Goal: Use online tool/utility: Utilize a website feature to perform a specific function

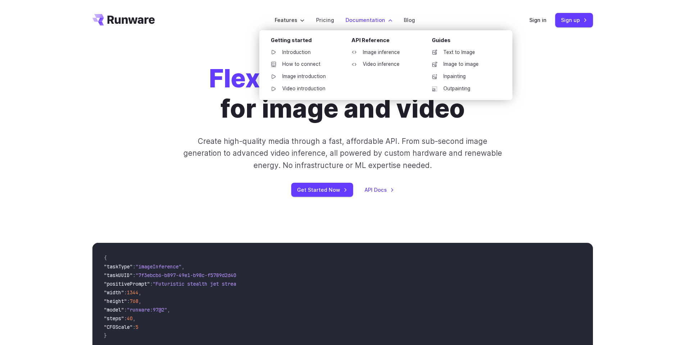
click at [355, 18] on label "Documentation" at bounding box center [368, 20] width 47 height 8
click at [367, 52] on link "Image inference" at bounding box center [382, 52] width 75 height 11
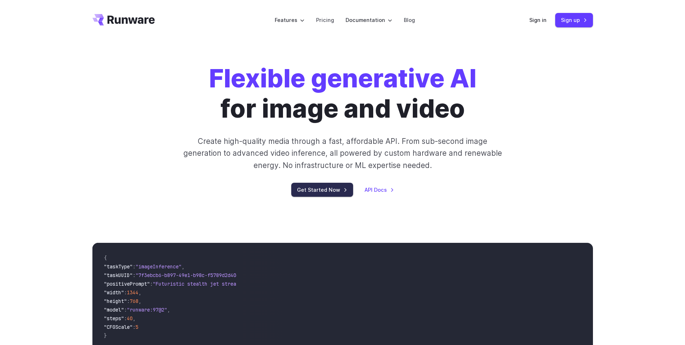
click at [332, 189] on link "Get Started Now" at bounding box center [322, 190] width 62 height 14
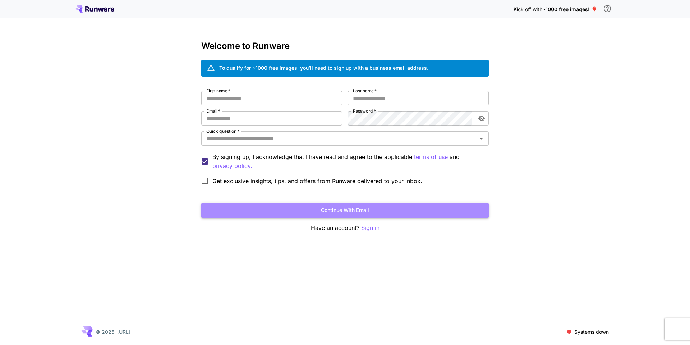
click at [328, 209] on button "Continue with email" at bounding box center [345, 210] width 288 height 15
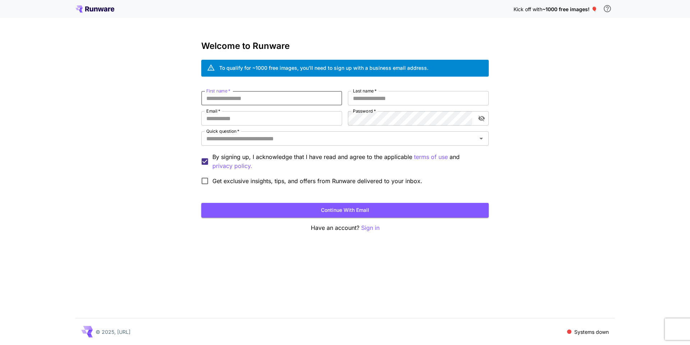
click at [371, 228] on p "Sign in" at bounding box center [370, 227] width 18 height 9
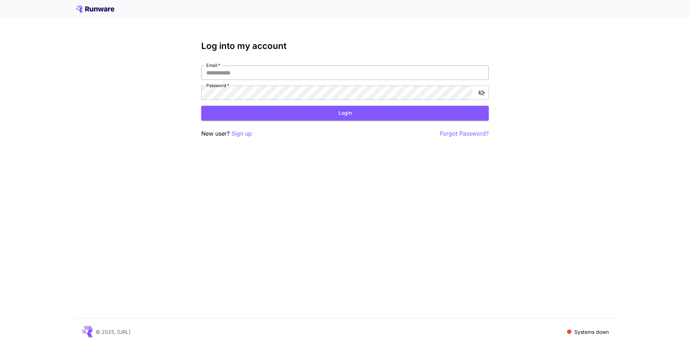
click at [234, 78] on input "Email   *" at bounding box center [345, 72] width 288 height 14
type input "*"
type input "**********"
click button "Login" at bounding box center [345, 113] width 288 height 15
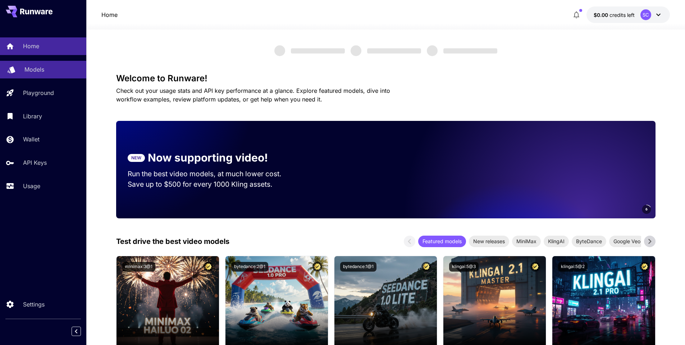
click at [28, 68] on p "Models" at bounding box center [34, 69] width 20 height 9
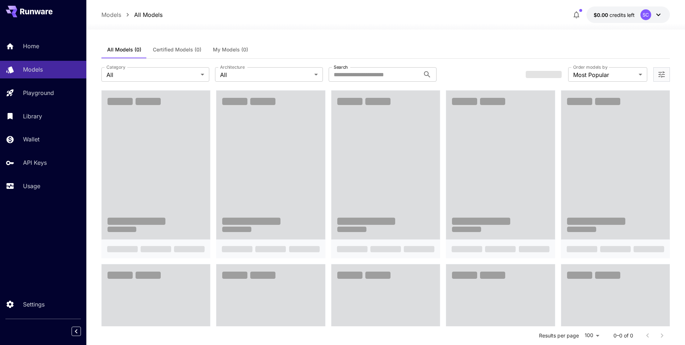
click at [639, 14] on button "$0.00 credits left SC" at bounding box center [627, 14] width 83 height 17
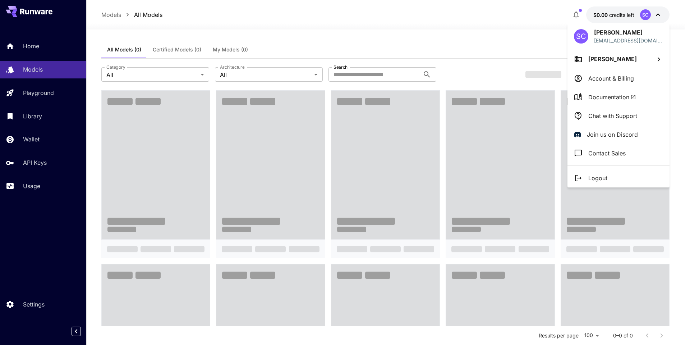
click at [466, 44] on div at bounding box center [345, 172] width 690 height 345
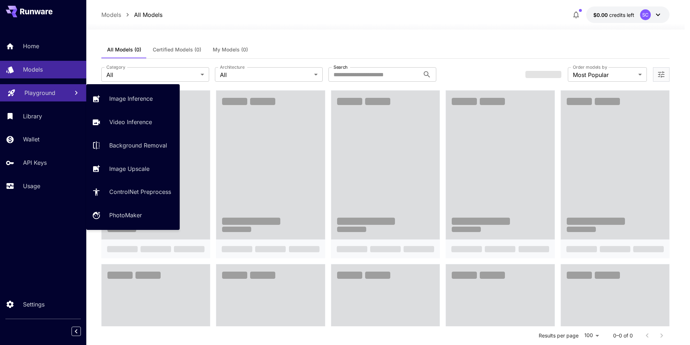
click at [53, 90] on p "Playground" at bounding box center [39, 92] width 31 height 9
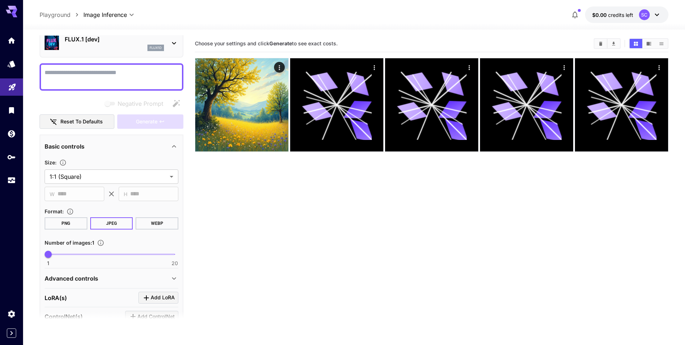
scroll to position [72, 0]
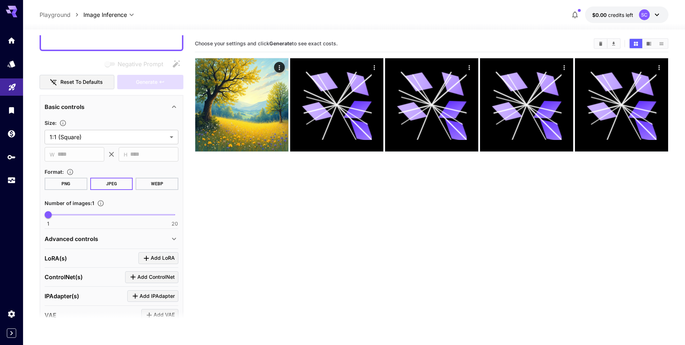
click at [130, 109] on div "Basic controls" at bounding box center [107, 106] width 125 height 9
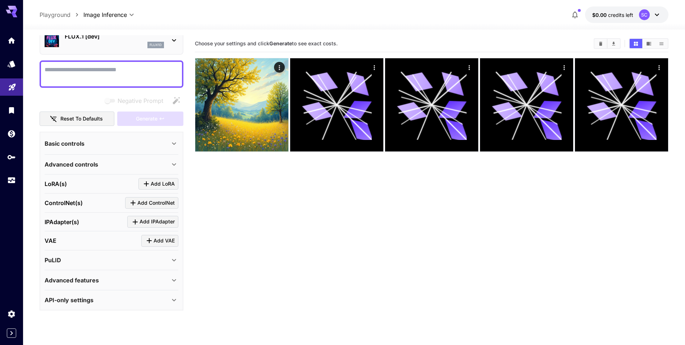
click at [136, 141] on div "Basic controls" at bounding box center [107, 143] width 125 height 9
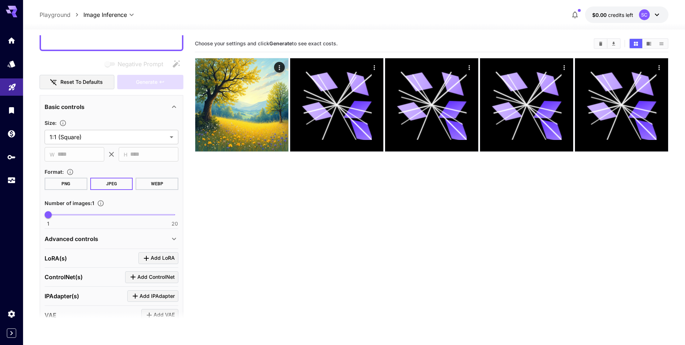
click at [90, 236] on p "Advanced controls" at bounding box center [72, 238] width 54 height 9
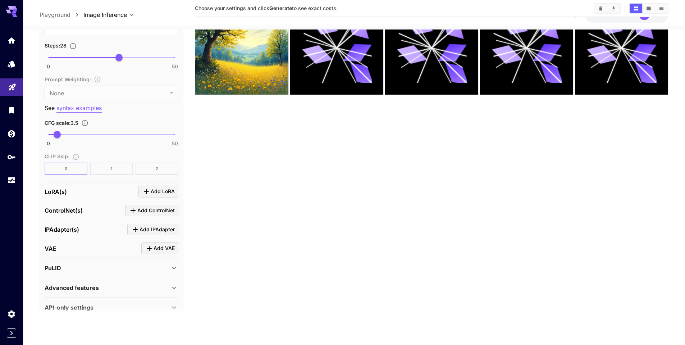
scroll to position [502, 0]
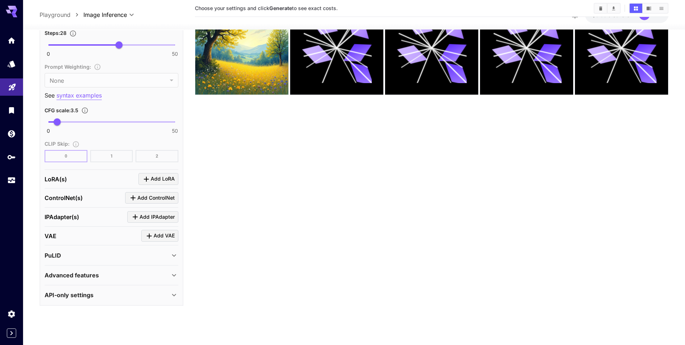
click at [110, 279] on div "Advanced features" at bounding box center [107, 275] width 125 height 9
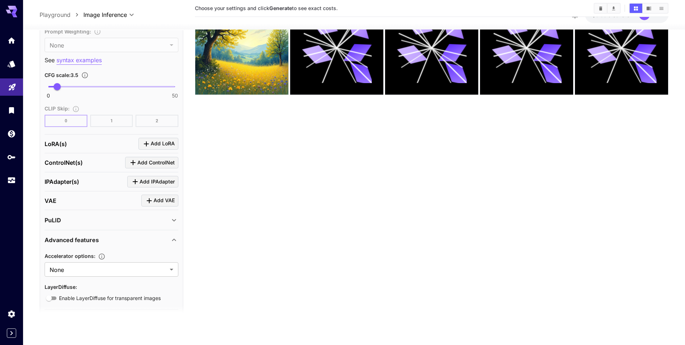
scroll to position [562, 0]
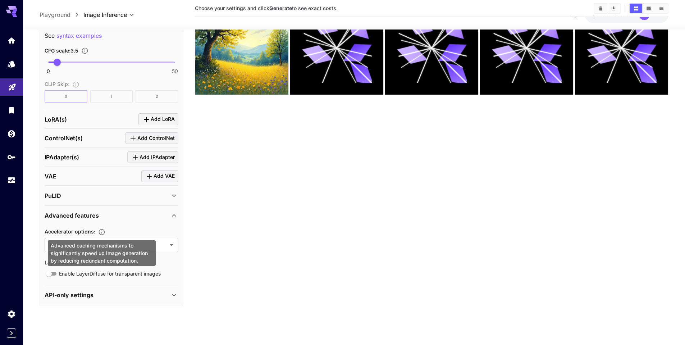
click at [102, 230] on icon "Advanced caching mechanisms to significantly speed up image generation by reduc…" at bounding box center [102, 232] width 6 height 6
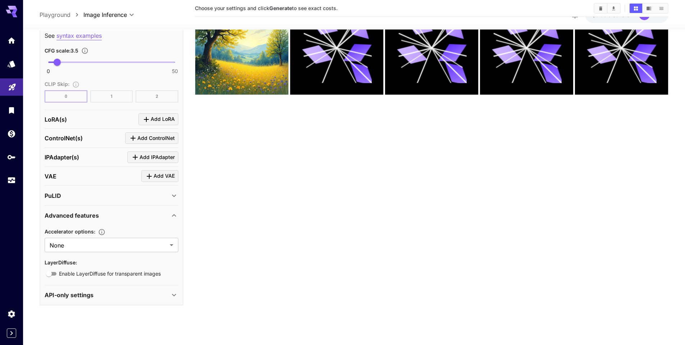
click at [100, 295] on div "API-only settings" at bounding box center [107, 294] width 125 height 9
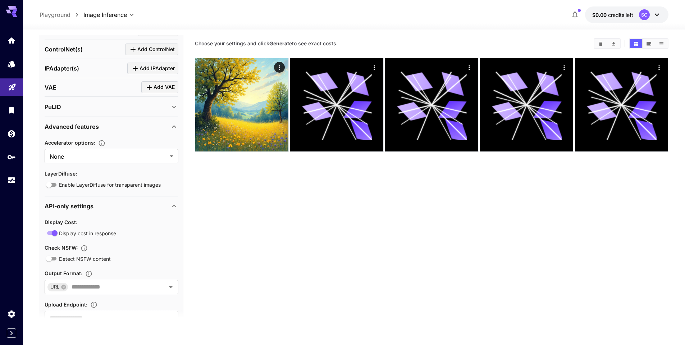
scroll to position [576, 0]
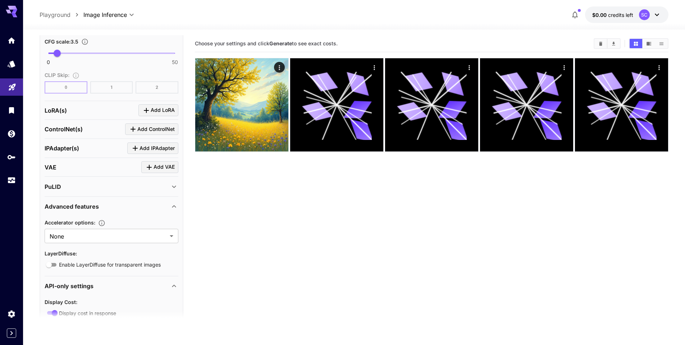
click at [86, 183] on div "PuLID" at bounding box center [107, 186] width 125 height 9
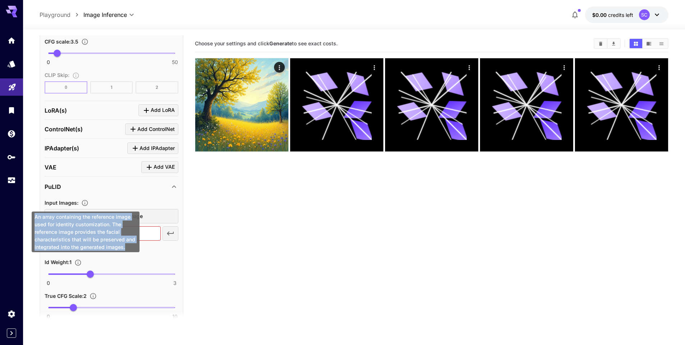
drag, startPoint x: 35, startPoint y: 215, endPoint x: 134, endPoint y: 251, distance: 106.1
click at [134, 251] on div "An array containing the reference image used for identity customization. The re…" at bounding box center [86, 231] width 108 height 41
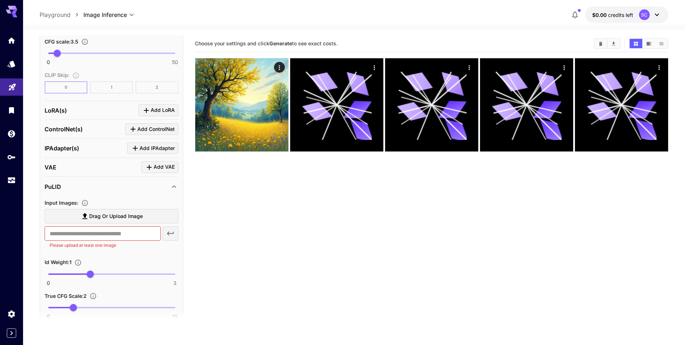
click at [130, 250] on div at bounding box center [130, 250] width 0 height 0
drag, startPoint x: 23, startPoint y: 159, endPoint x: 130, endPoint y: 175, distance: 108.3
click at [197, 180] on section "Choose your settings and click Generate to see exact costs." at bounding box center [431, 207] width 473 height 345
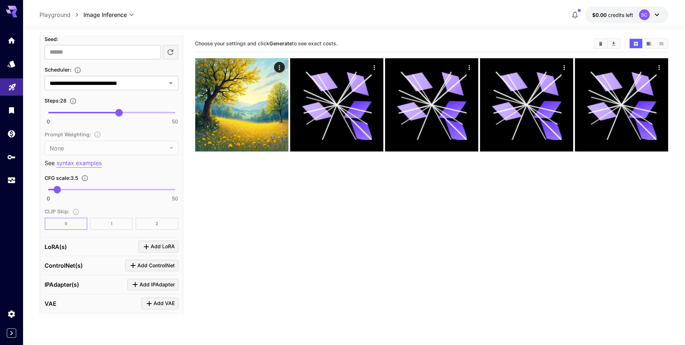
scroll to position [432, 0]
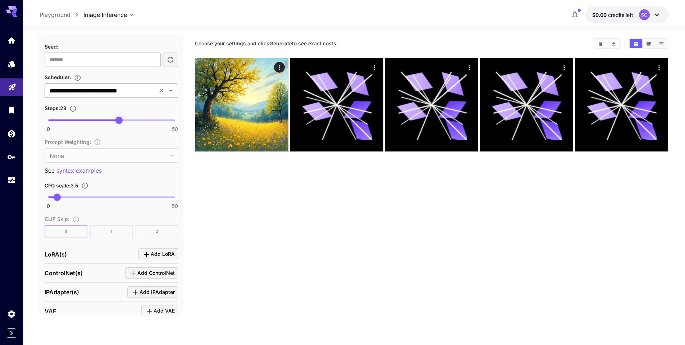
click at [149, 88] on input "**********" at bounding box center [101, 91] width 108 height 10
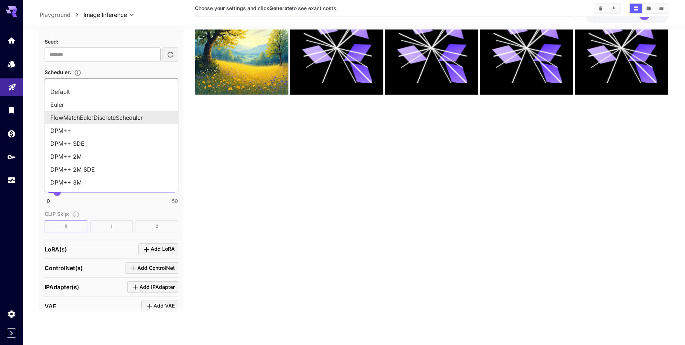
scroll to position [0, 0]
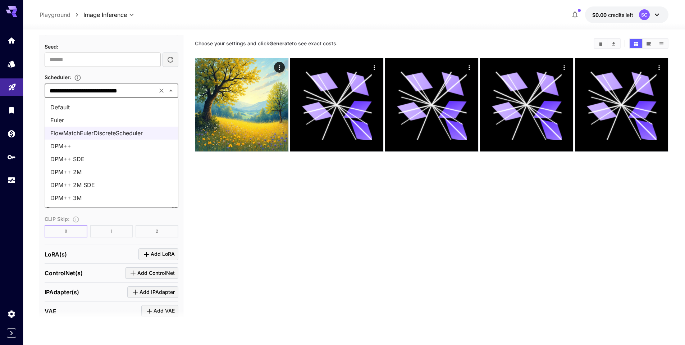
click at [171, 89] on icon "Close" at bounding box center [171, 90] width 4 height 2
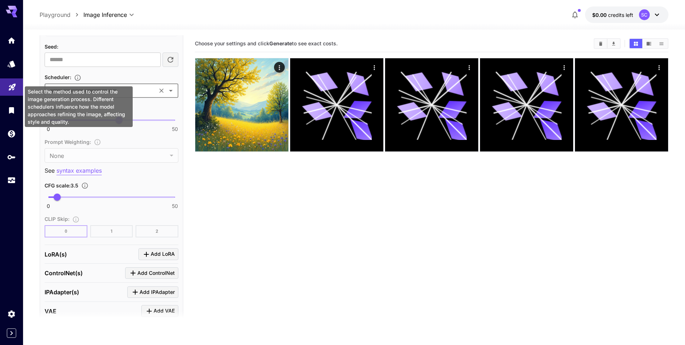
click at [78, 80] on icon "Select the method used to control the image generation process. Different sched…" at bounding box center [78, 77] width 6 height 6
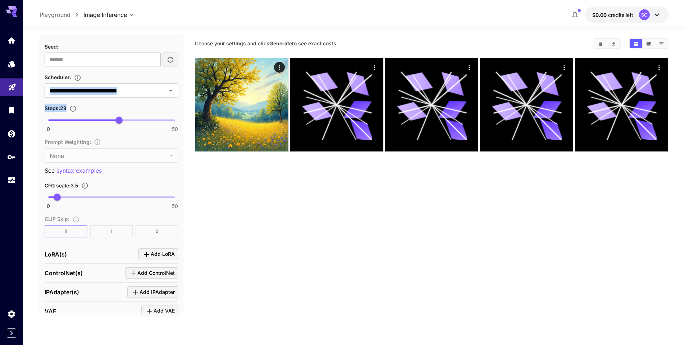
drag, startPoint x: 28, startPoint y: 92, endPoint x: 59, endPoint y: 117, distance: 39.5
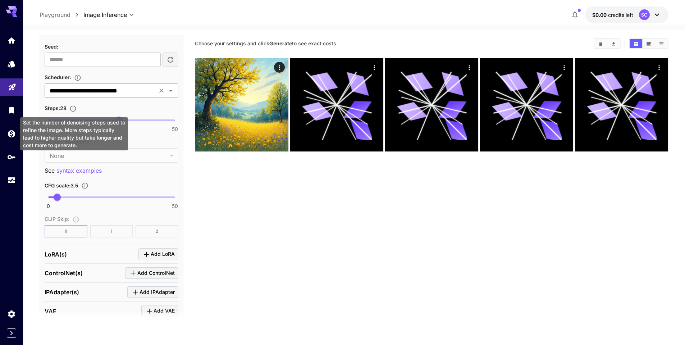
click at [162, 94] on icon "Clear" at bounding box center [161, 90] width 7 height 7
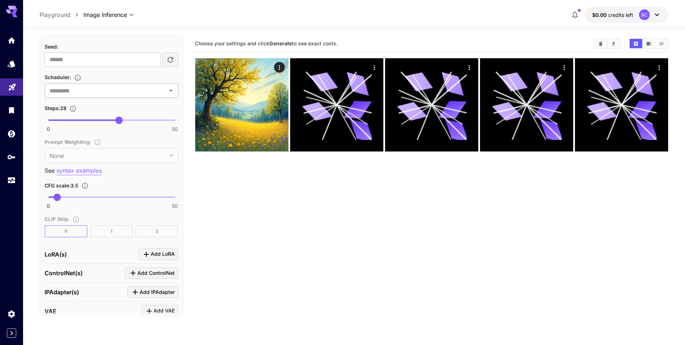
drag, startPoint x: 153, startPoint y: 91, endPoint x: 167, endPoint y: 91, distance: 14.0
click at [152, 91] on input "text" at bounding box center [106, 91] width 118 height 10
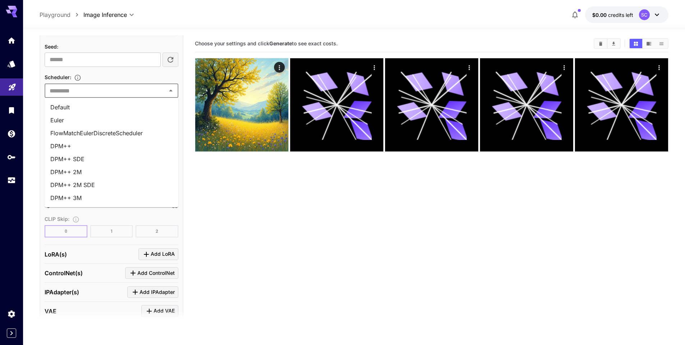
click at [127, 107] on li "Default" at bounding box center [112, 107] width 134 height 13
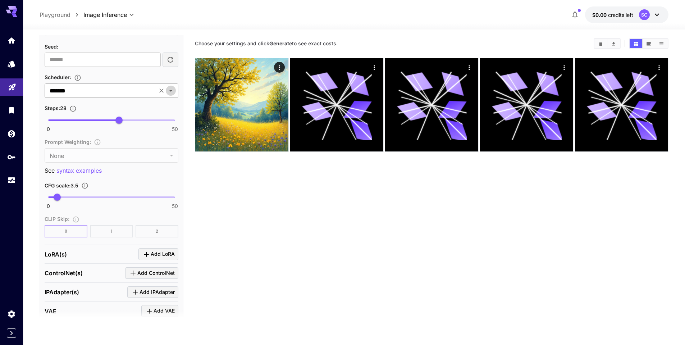
click at [174, 88] on icon "Open" at bounding box center [170, 90] width 9 height 9
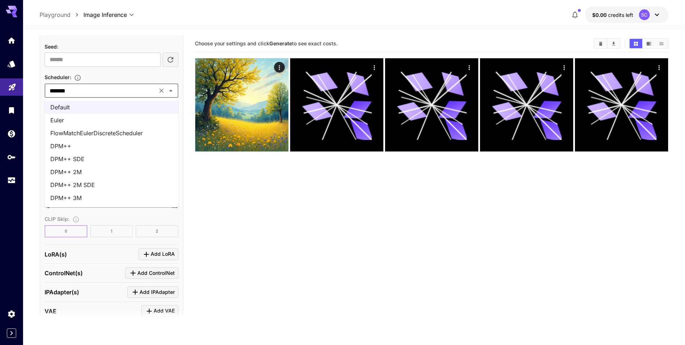
click at [139, 127] on li "FlowMatchEulerDiscreteScheduler" at bounding box center [112, 133] width 134 height 13
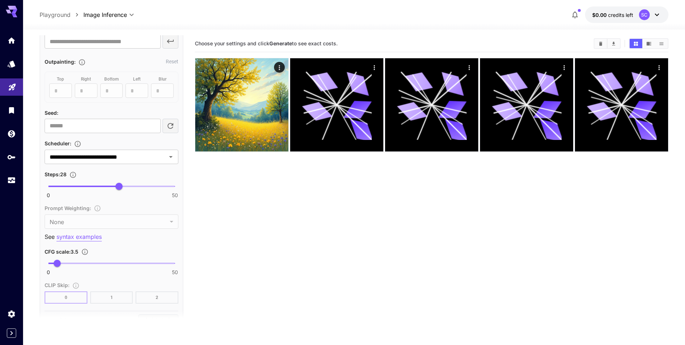
scroll to position [325, 0]
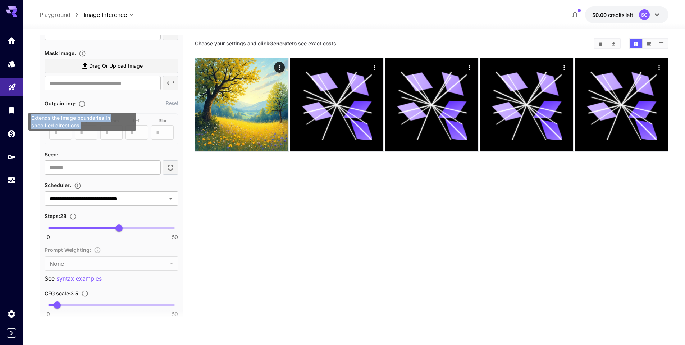
drag, startPoint x: 59, startPoint y: 126, endPoint x: 30, endPoint y: 120, distance: 29.0
click at [30, 120] on div "Extends the image boundaries in specified directions." at bounding box center [82, 122] width 108 height 18
click at [26, 105] on div at bounding box center [26, 105] width 0 height 0
click at [31, 109] on section "**********" at bounding box center [354, 215] width 662 height 372
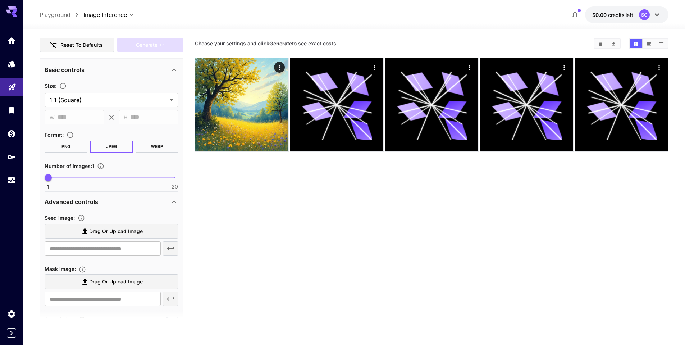
scroll to position [73, 0]
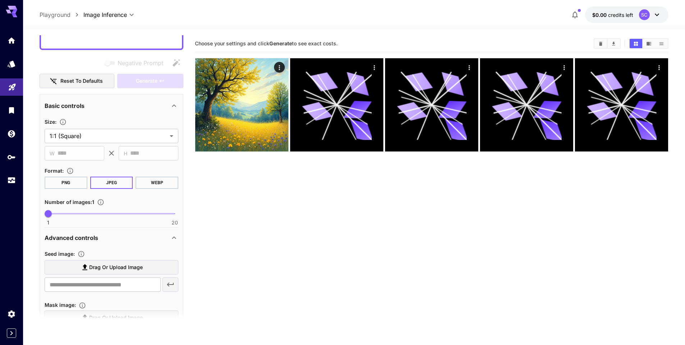
click at [148, 105] on div "Basic controls" at bounding box center [107, 105] width 125 height 9
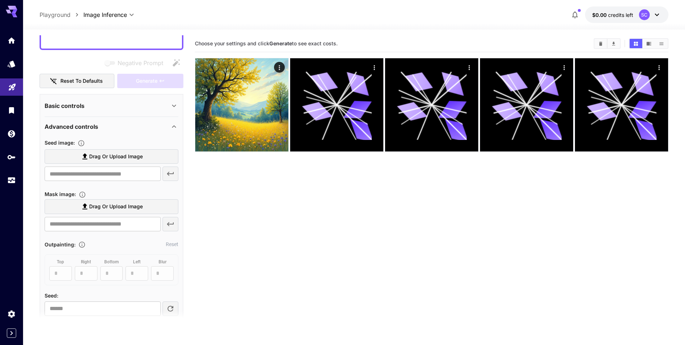
click at [137, 126] on div "Advanced controls" at bounding box center [107, 126] width 125 height 9
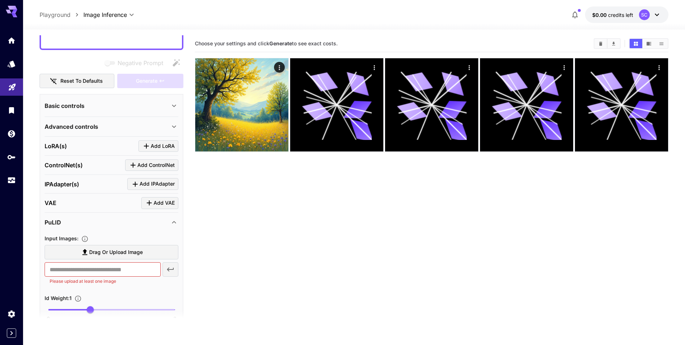
click at [136, 127] on div "Advanced controls" at bounding box center [107, 126] width 125 height 9
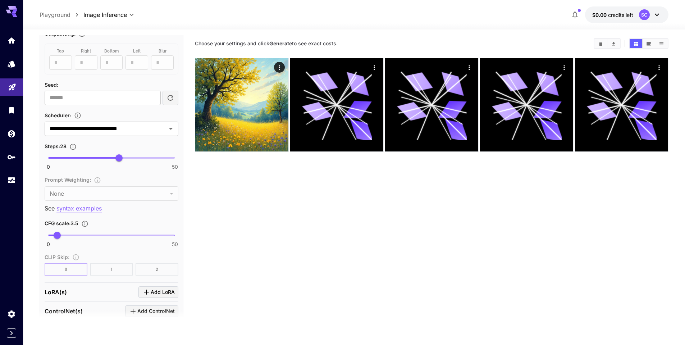
scroll to position [289, 0]
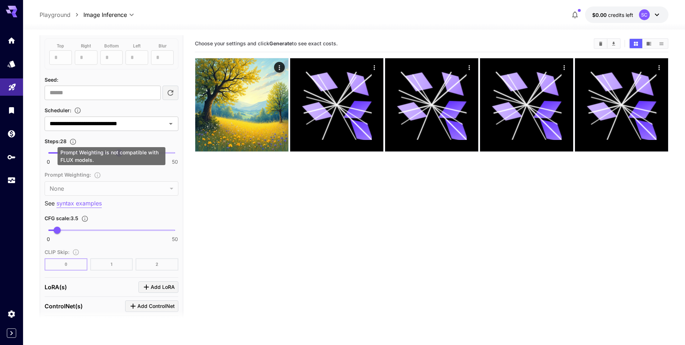
click at [97, 174] on div "Prompt Weighting : None **** ​" at bounding box center [112, 182] width 134 height 25
drag, startPoint x: 95, startPoint y: 160, endPoint x: 59, endPoint y: 153, distance: 36.7
click at [59, 153] on div "Prompt Weighting is not compatible with FLUX models." at bounding box center [112, 156] width 108 height 18
click at [55, 139] on div at bounding box center [55, 139] width 0 height 0
click at [215, 194] on section "Choose your settings and click Generate to see exact costs." at bounding box center [431, 207] width 473 height 345
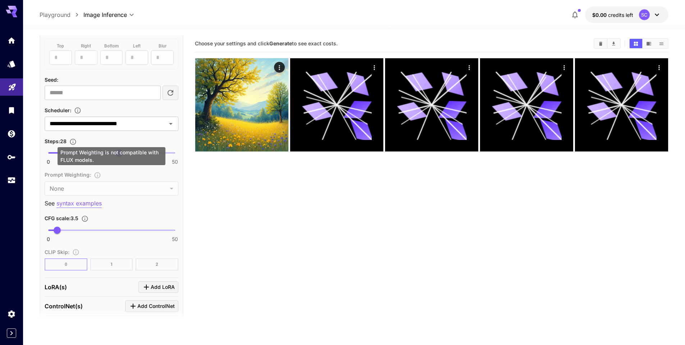
click at [92, 192] on div "Prompt Weighting : None **** ​" at bounding box center [112, 182] width 134 height 25
drag, startPoint x: 96, startPoint y: 161, endPoint x: 58, endPoint y: 151, distance: 40.2
click at [58, 151] on div "Prompt Weighting is not compatible with FLUX models." at bounding box center [112, 156] width 108 height 18
click at [53, 139] on div at bounding box center [53, 139] width 0 height 0
drag, startPoint x: 55, startPoint y: 196, endPoint x: 48, endPoint y: 192, distance: 8.2
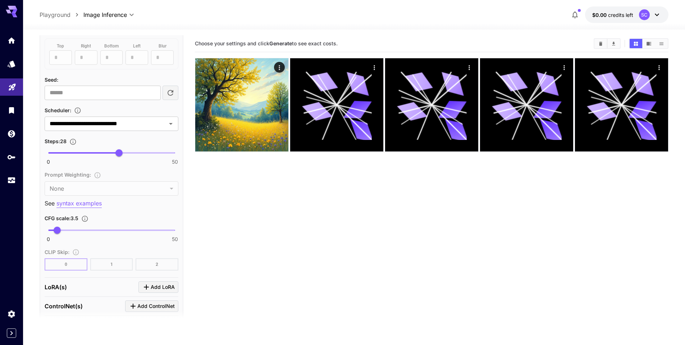
click at [232, 192] on section "Choose your settings and click Generate to see exact costs." at bounding box center [431, 207] width 473 height 345
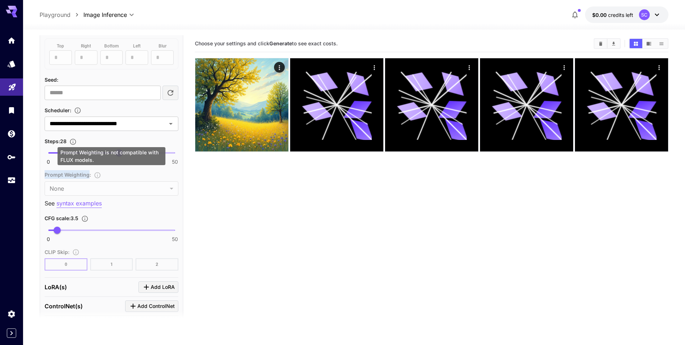
drag, startPoint x: 46, startPoint y: 175, endPoint x: 87, endPoint y: 175, distance: 40.6
click at [87, 175] on div "Prompt Weighting : None **** ​" at bounding box center [112, 182] width 134 height 25
copy span "Prompt Weighting"
click at [136, 175] on div "Prompt Weighting : None **** ​" at bounding box center [112, 182] width 134 height 25
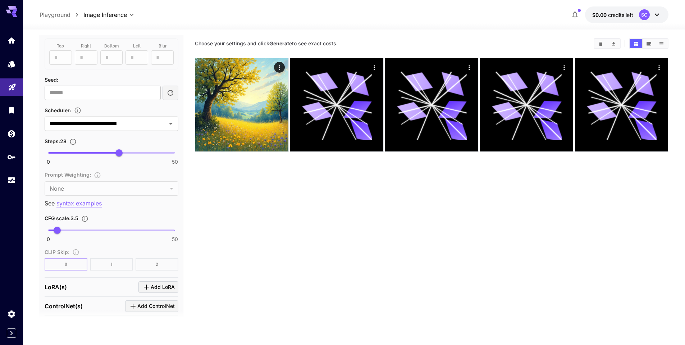
click at [196, 179] on section "Choose your settings and click Generate to see exact costs." at bounding box center [431, 207] width 473 height 345
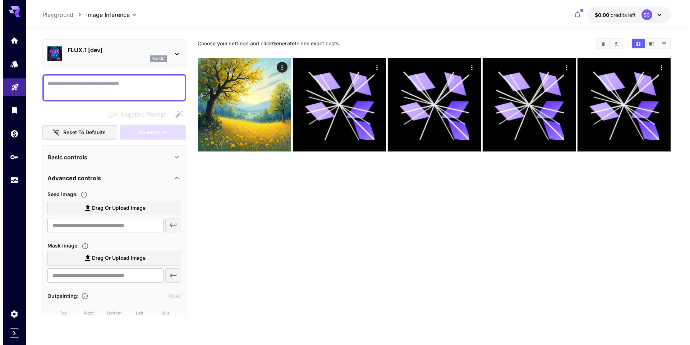
scroll to position [0, 0]
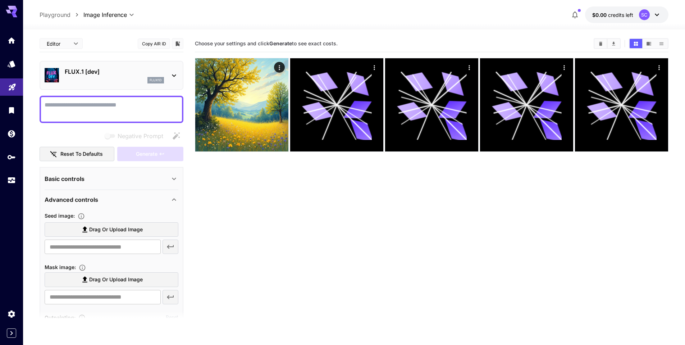
click at [83, 80] on div "flux1d" at bounding box center [114, 80] width 99 height 6
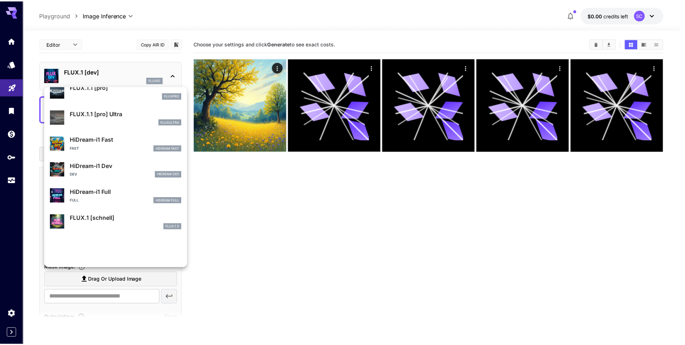
scroll to position [555, 0]
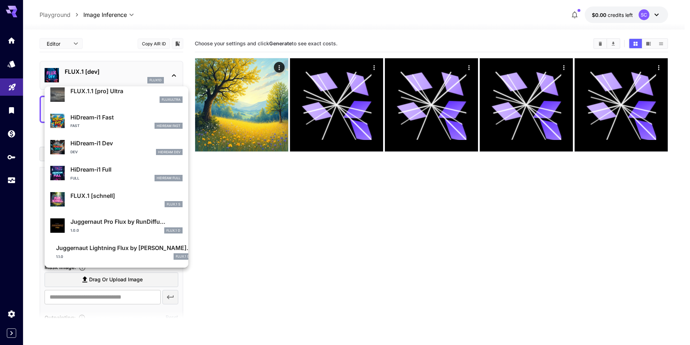
click at [132, 198] on p "FLUX.1 [schnell]" at bounding box center [126, 195] width 112 height 9
type input "*"
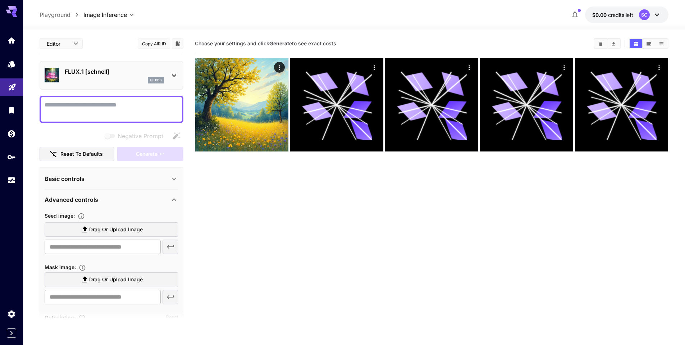
click at [104, 79] on div "flux1s" at bounding box center [114, 80] width 99 height 6
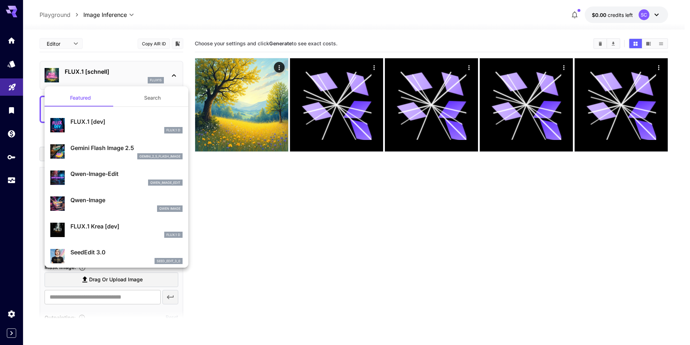
click at [255, 233] on div at bounding box center [345, 172] width 690 height 345
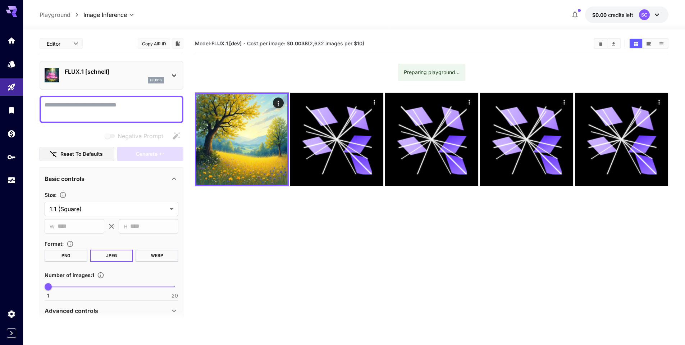
click at [171, 179] on icon at bounding box center [174, 178] width 9 height 9
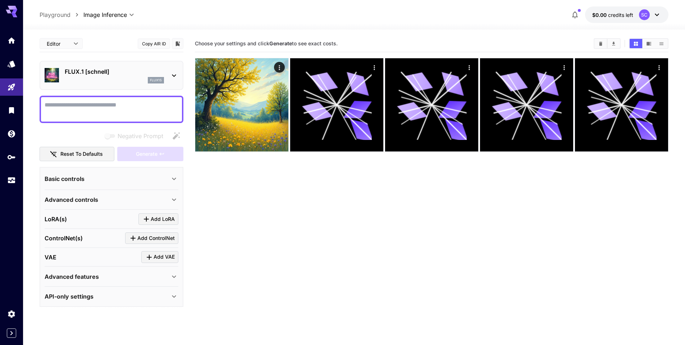
click at [156, 178] on div "Basic controls" at bounding box center [107, 178] width 125 height 9
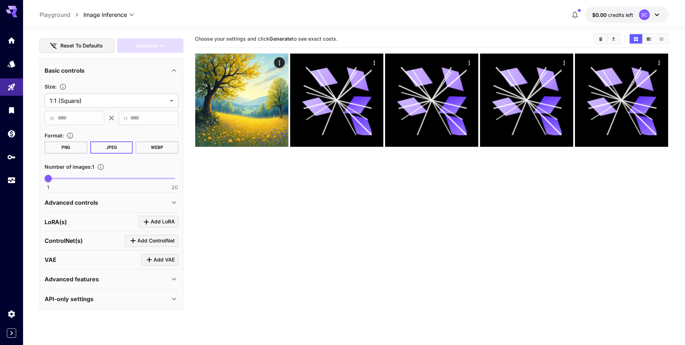
scroll to position [57, 0]
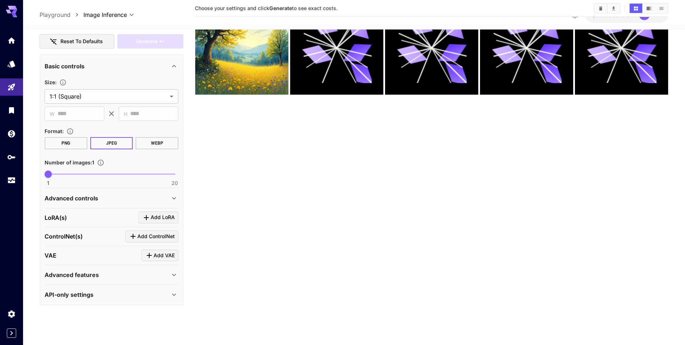
click at [135, 68] on div "Basic controls" at bounding box center [107, 65] width 125 height 9
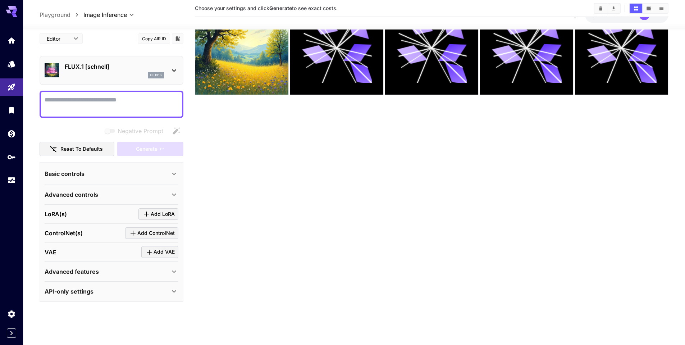
scroll to position [0, 0]
click at [88, 197] on p "Advanced controls" at bounding box center [72, 194] width 54 height 9
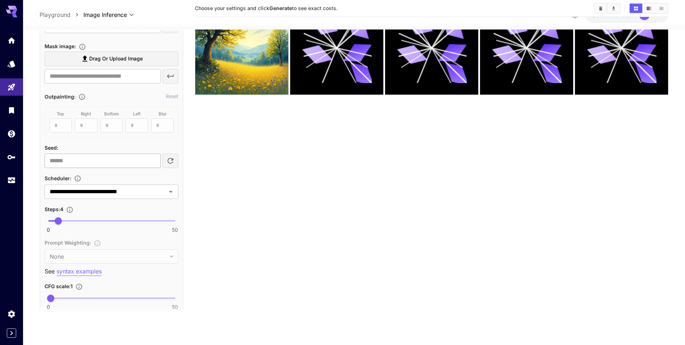
scroll to position [288, 0]
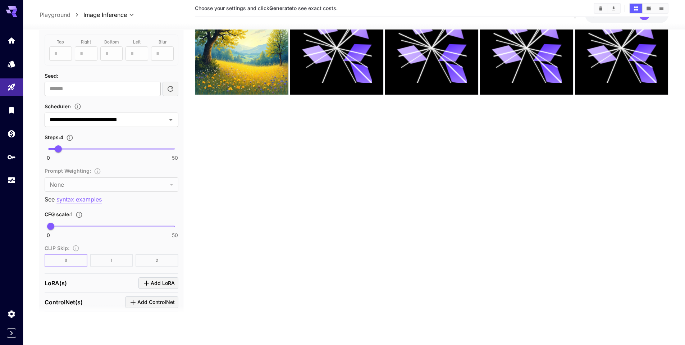
click at [91, 199] on p "syntax examples" at bounding box center [78, 199] width 45 height 9
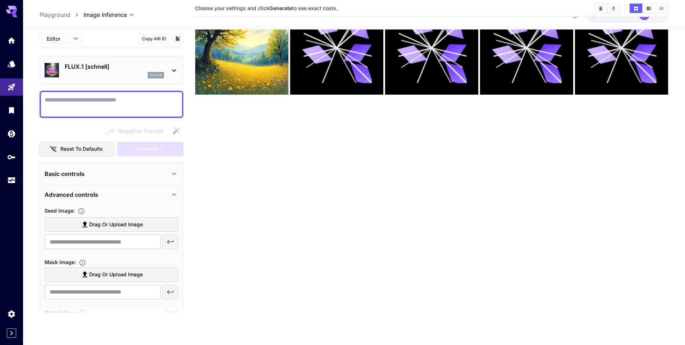
scroll to position [0, 0]
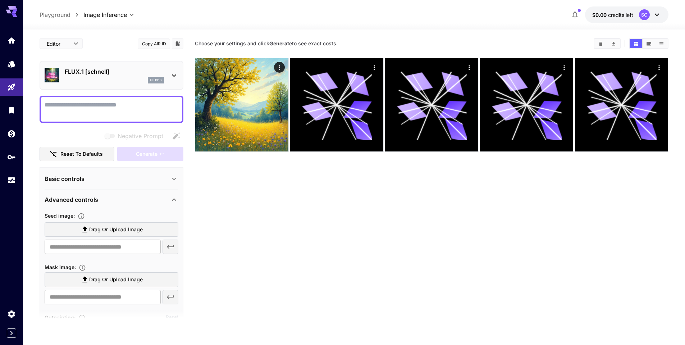
click at [97, 80] on div "flux1s" at bounding box center [114, 80] width 99 height 6
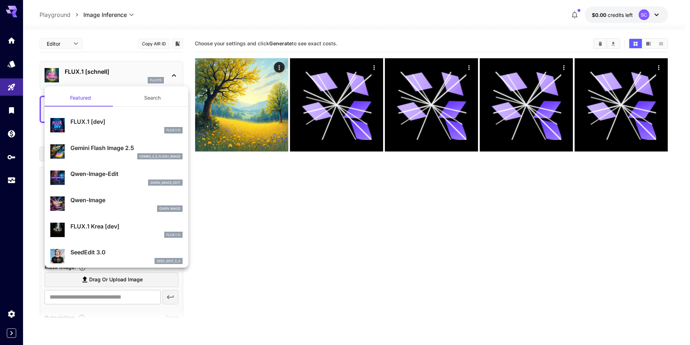
click at [113, 231] on div "FLUX.1 D" at bounding box center [126, 234] width 112 height 6
type input "**"
type input "***"
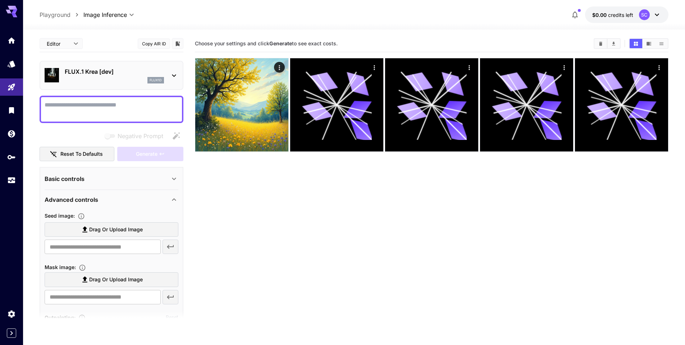
click at [132, 83] on div "flux1d" at bounding box center [114, 80] width 99 height 6
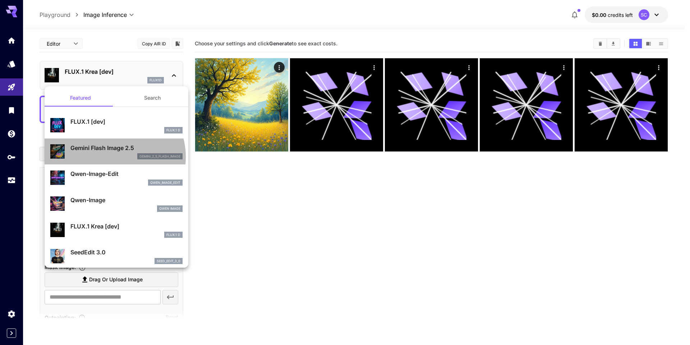
click at [109, 157] on div "gemini_2_5_flash_image" at bounding box center [126, 156] width 112 height 6
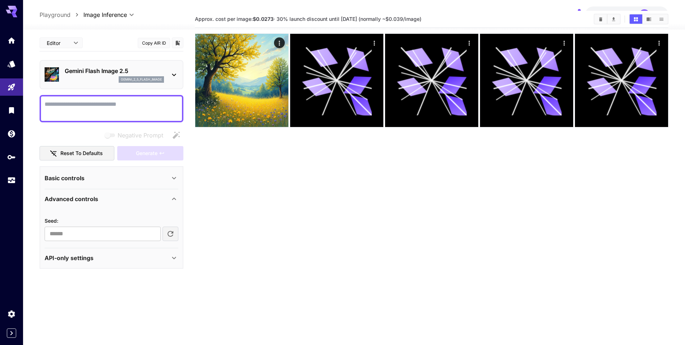
scroll to position [57, 0]
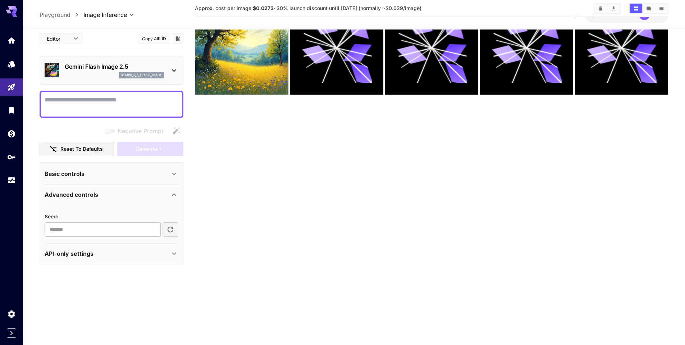
click at [107, 194] on div "Advanced controls" at bounding box center [107, 194] width 125 height 9
click at [133, 194] on div "Advanced controls" at bounding box center [107, 194] width 125 height 9
click at [117, 254] on div "API-only settings" at bounding box center [107, 253] width 125 height 9
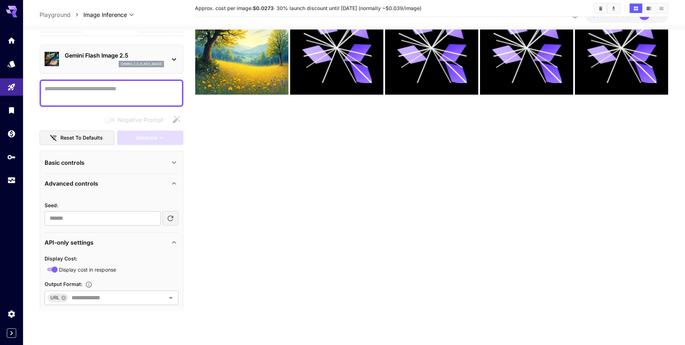
scroll to position [0, 0]
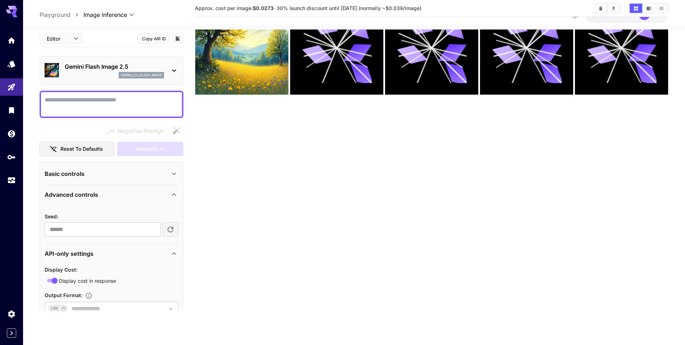
click at [119, 175] on div "Basic controls" at bounding box center [107, 173] width 125 height 9
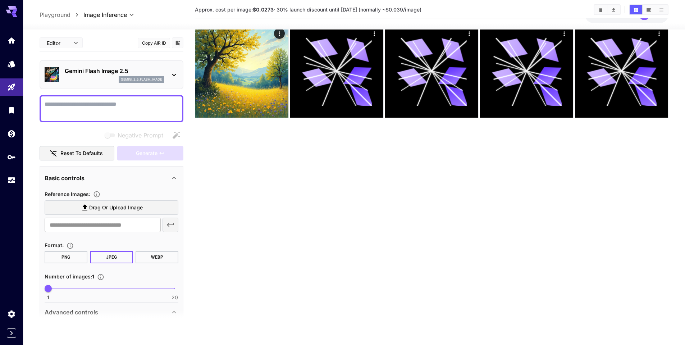
scroll to position [21, 0]
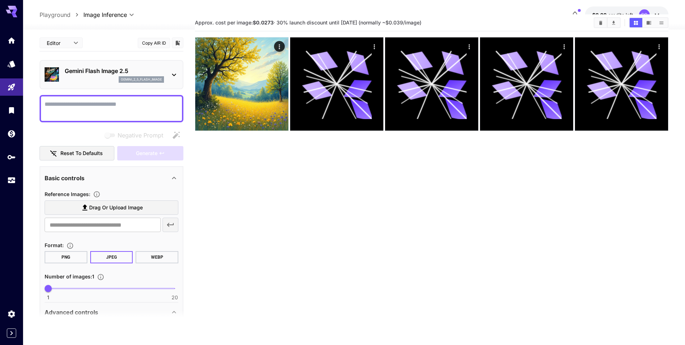
click at [176, 68] on div "Gemini Flash Image 2.5 gemini_2_5_flash_image" at bounding box center [112, 75] width 134 height 22
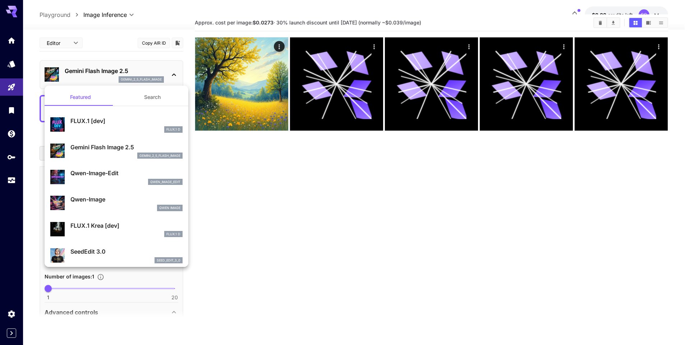
click at [221, 161] on div at bounding box center [345, 172] width 690 height 345
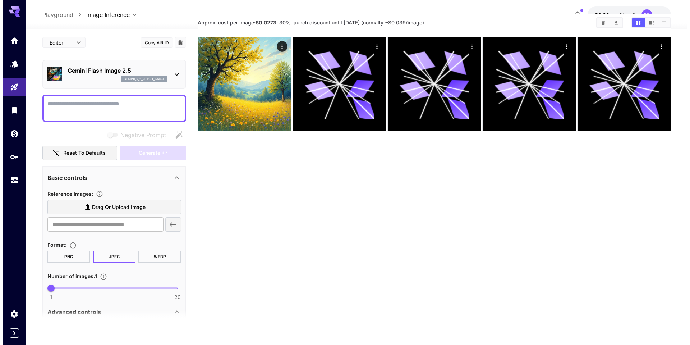
scroll to position [0, 0]
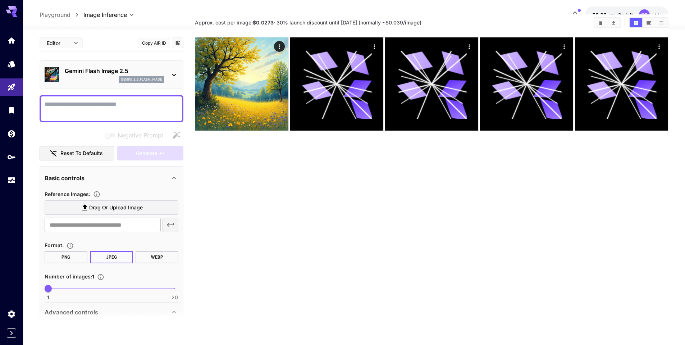
click at [103, 78] on div "gemini_2_5_flash_image" at bounding box center [114, 79] width 99 height 6
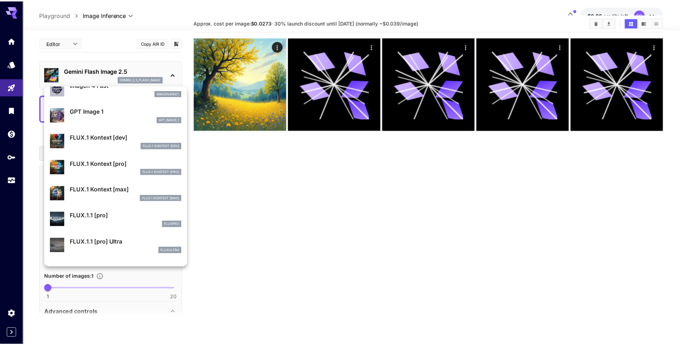
scroll to position [340, 0]
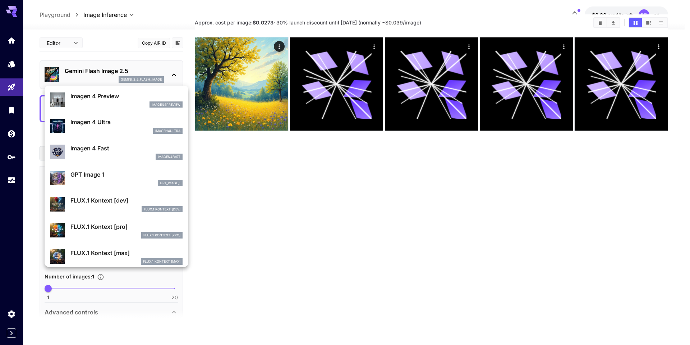
click at [115, 170] on p "GPT Image 1" at bounding box center [126, 174] width 112 height 9
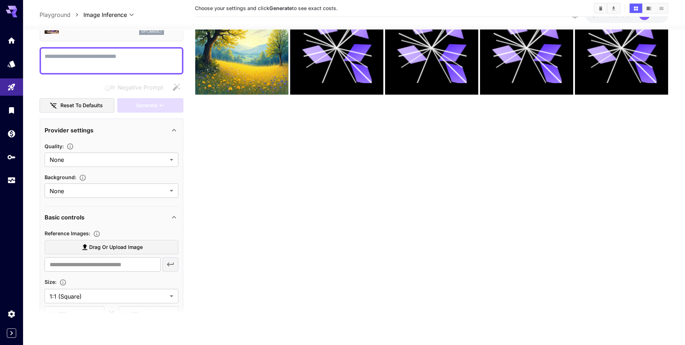
scroll to position [27, 0]
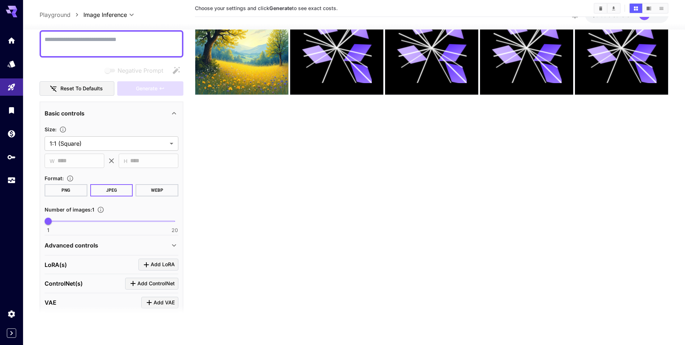
scroll to position [99, 0]
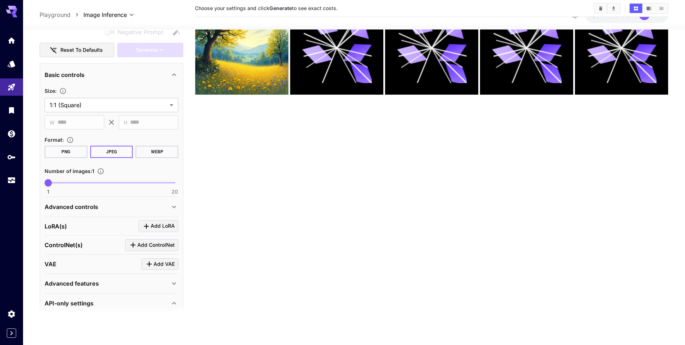
click at [172, 74] on icon at bounding box center [174, 74] width 9 height 9
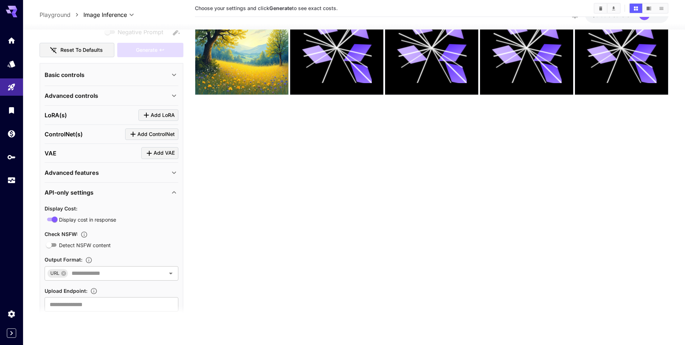
click at [168, 92] on div "Advanced controls" at bounding box center [107, 95] width 125 height 9
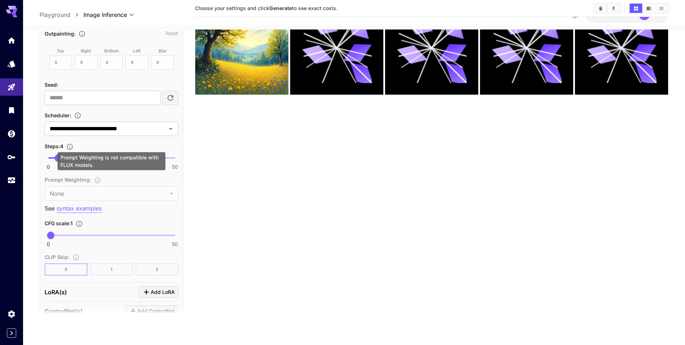
scroll to position [315, 0]
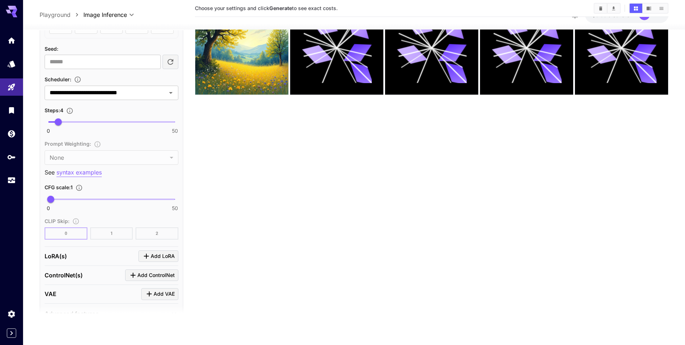
click at [208, 177] on section "Choose your settings and click Generate to see exact costs." at bounding box center [431, 150] width 473 height 345
drag, startPoint x: 79, startPoint y: 256, endPoint x: 95, endPoint y: 256, distance: 15.8
click at [94, 256] on div "LoRA(s) Add LoRA" at bounding box center [112, 256] width 134 height 12
click at [95, 256] on div "LoRA(s) Add LoRA" at bounding box center [112, 256] width 134 height 12
click at [208, 253] on section "Choose your settings and click Generate to see exact costs." at bounding box center [431, 150] width 473 height 345
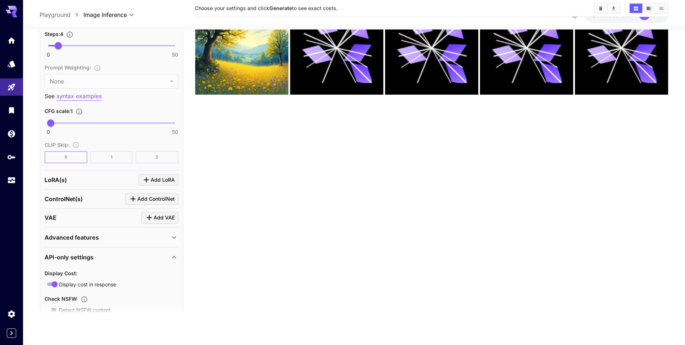
scroll to position [422, 0]
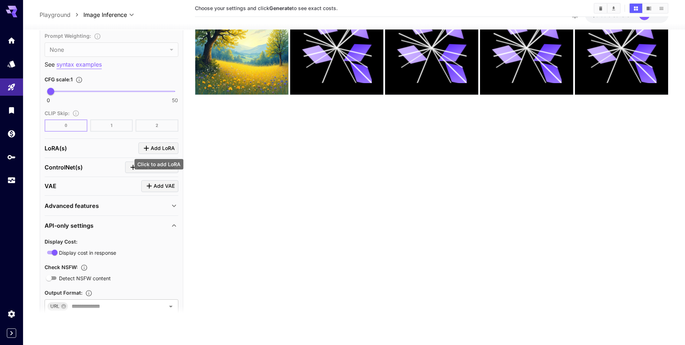
click at [155, 147] on span "Add LoRA" at bounding box center [163, 148] width 24 height 9
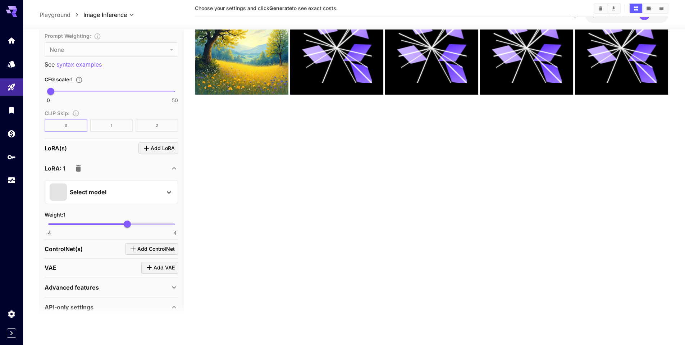
click at [101, 188] on p "Select model" at bounding box center [88, 192] width 37 height 9
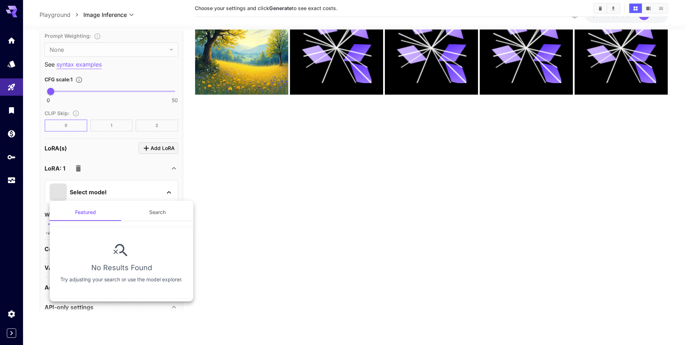
click at [263, 197] on div at bounding box center [345, 172] width 690 height 345
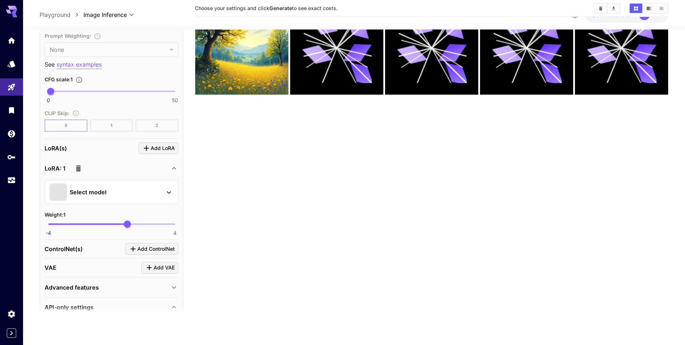
click at [75, 166] on icon "button" at bounding box center [78, 168] width 9 height 9
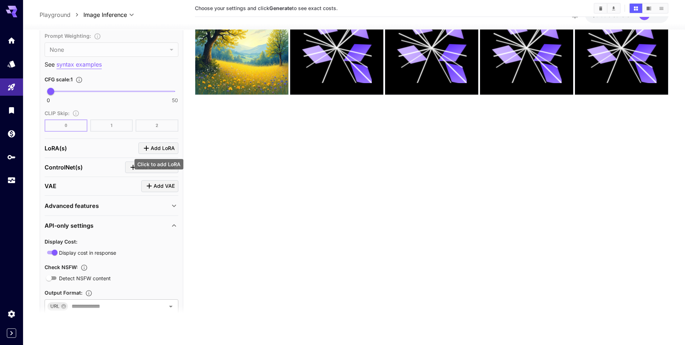
click at [153, 148] on span "Add LoRA" at bounding box center [163, 148] width 24 height 9
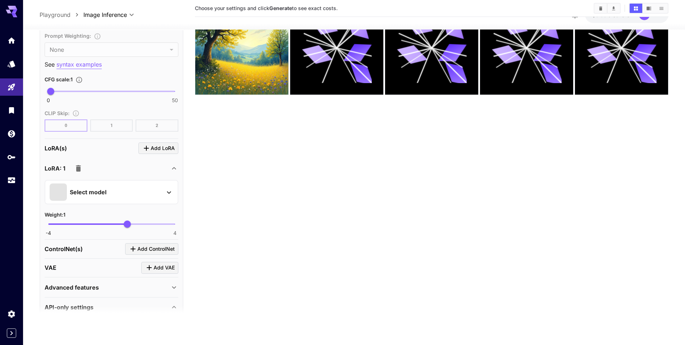
click at [101, 193] on p "Select model" at bounding box center [88, 192] width 37 height 9
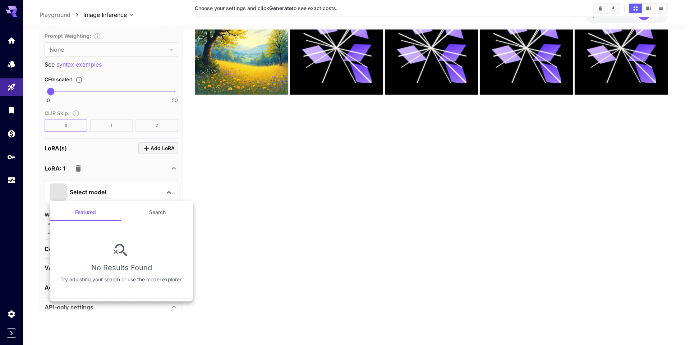
click at [155, 213] on button "Search" at bounding box center [157, 211] width 72 height 17
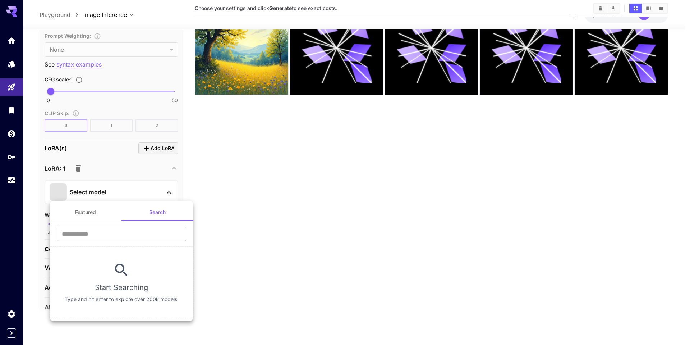
click at [93, 212] on button "Featured" at bounding box center [86, 211] width 72 height 17
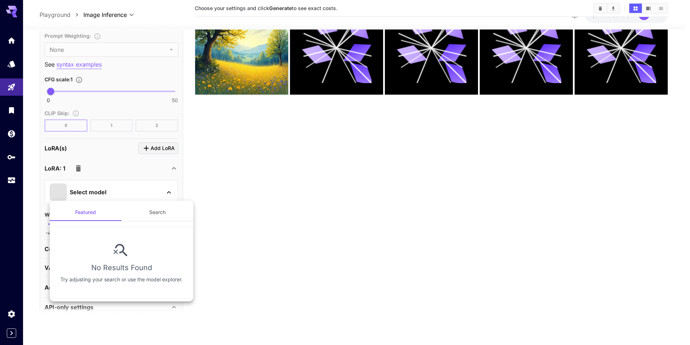
click at [169, 176] on div at bounding box center [345, 172] width 690 height 345
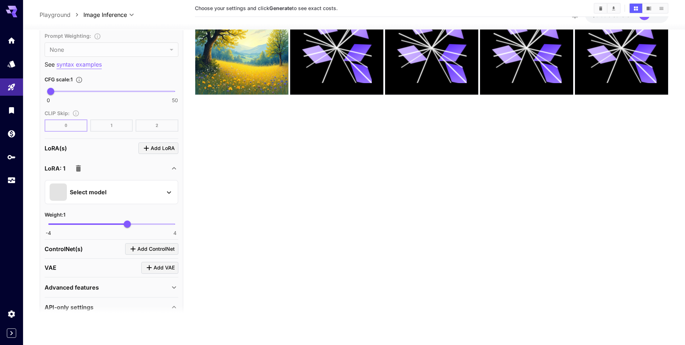
click at [170, 172] on body "**********" at bounding box center [342, 143] width 685 height 401
click at [176, 170] on icon at bounding box center [174, 168] width 9 height 9
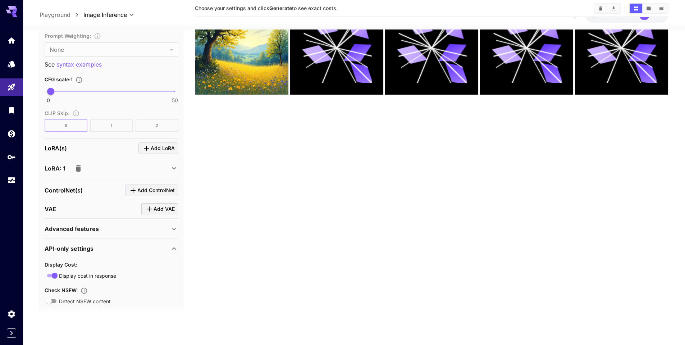
click at [137, 190] on icon "Click to add ControlNet" at bounding box center [133, 190] width 9 height 9
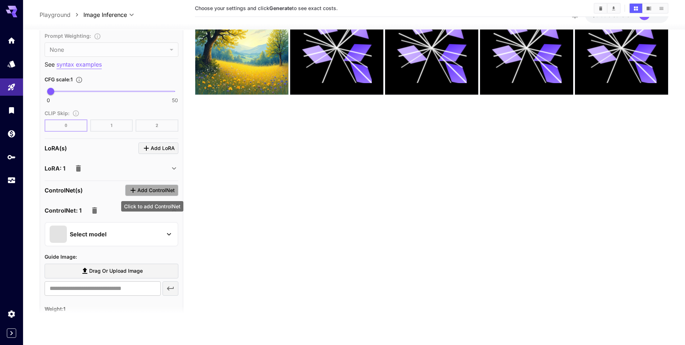
click at [167, 193] on span "Add ControlNet" at bounding box center [155, 189] width 37 height 9
click at [95, 211] on icon "button" at bounding box center [94, 210] width 5 height 6
click at [92, 210] on icon "button" at bounding box center [94, 210] width 5 height 6
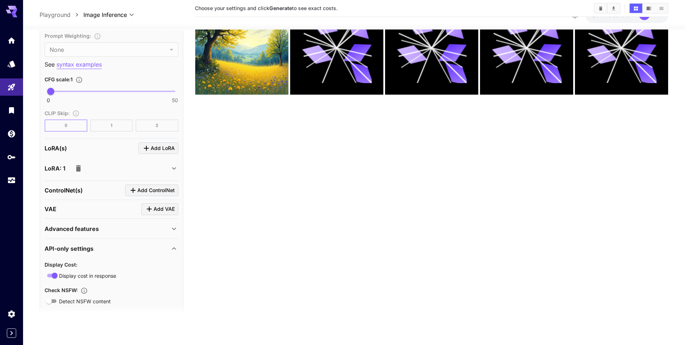
click at [174, 162] on div "LoRA: 1" at bounding box center [112, 168] width 134 height 17
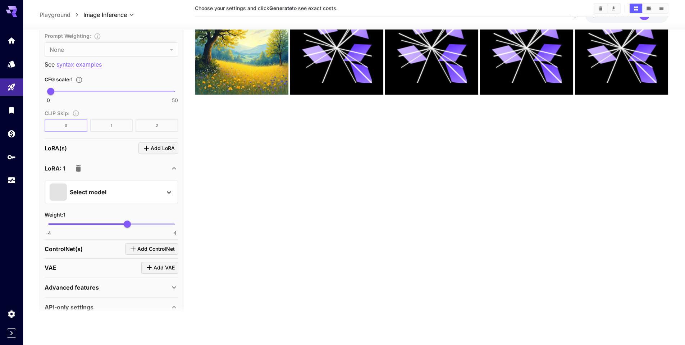
click at [170, 168] on icon at bounding box center [174, 168] width 9 height 9
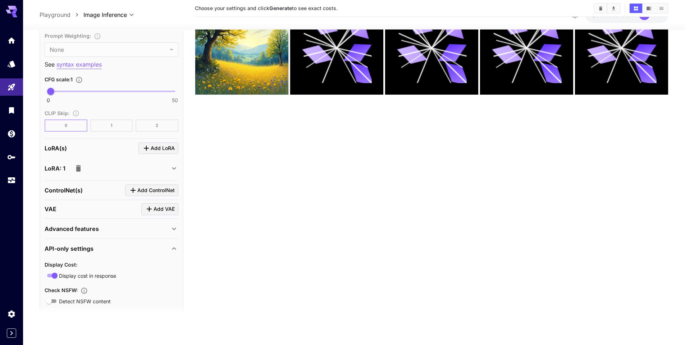
click at [77, 169] on icon "button" at bounding box center [78, 168] width 5 height 6
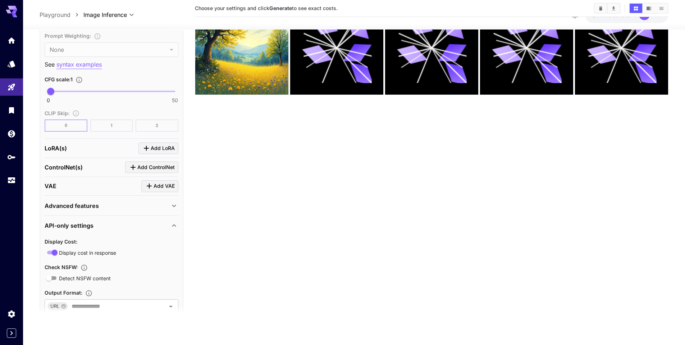
click at [129, 206] on div "Advanced features" at bounding box center [107, 205] width 125 height 9
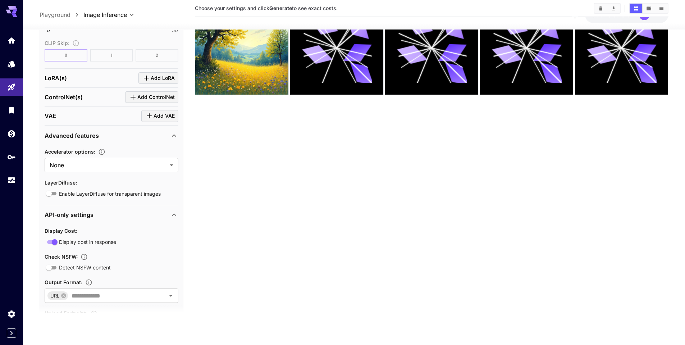
scroll to position [494, 0]
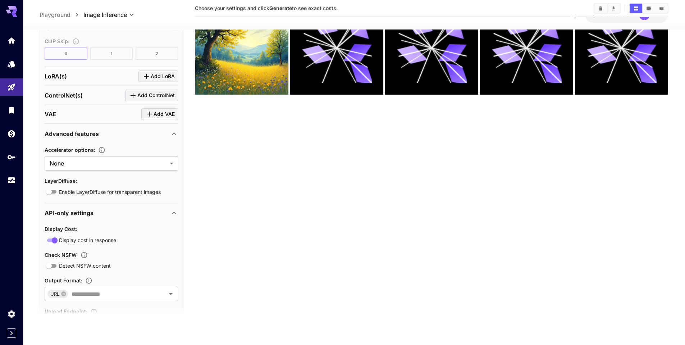
drag, startPoint x: 43, startPoint y: 150, endPoint x: 100, endPoint y: 148, distance: 56.8
click at [100, 148] on div "**********" at bounding box center [112, 7] width 144 height 678
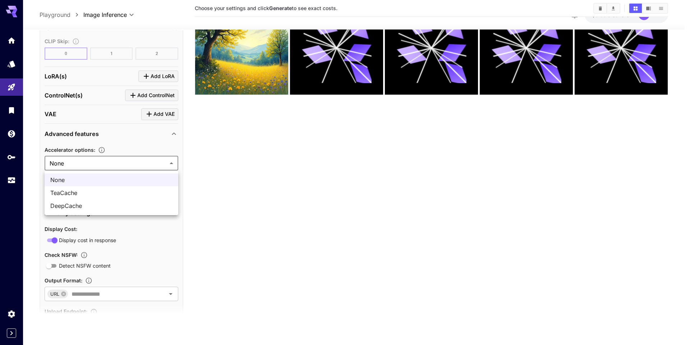
click at [163, 159] on body "**********" at bounding box center [345, 143] width 690 height 401
click at [104, 152] on div at bounding box center [345, 172] width 690 height 345
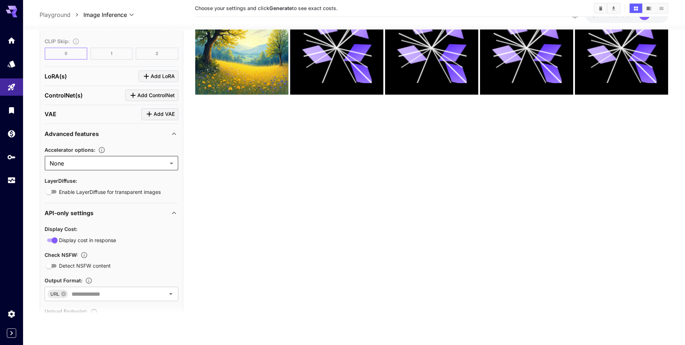
click at [101, 152] on icon "Advanced caching mechanisms to significantly speed up image generation by reduc…" at bounding box center [101, 149] width 7 height 7
click at [224, 158] on section "Choose your settings and click Generate to see exact costs." at bounding box center [431, 150] width 473 height 345
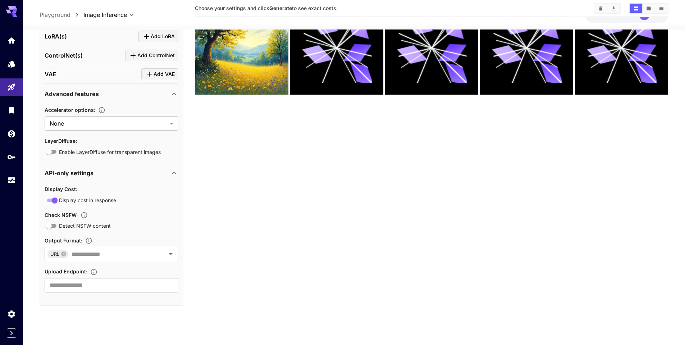
scroll to position [534, 0]
click at [222, 128] on section "Choose your settings and click Generate to see exact costs." at bounding box center [431, 150] width 473 height 345
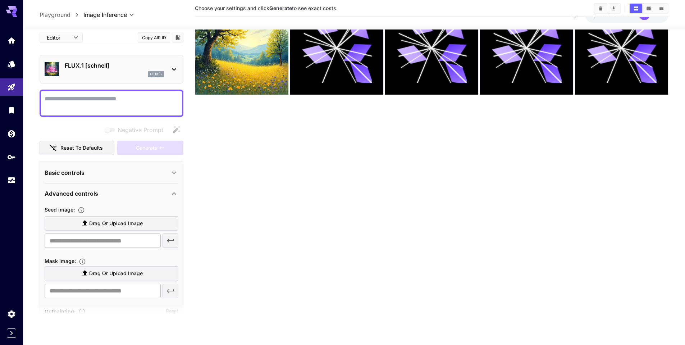
scroll to position [0, 0]
drag, startPoint x: 226, startPoint y: 127, endPoint x: 225, endPoint y: 123, distance: 4.4
drag, startPoint x: 224, startPoint y: 119, endPoint x: 223, endPoint y: 115, distance: 4.5
click at [221, 107] on section "Choose your settings and click Generate to see exact costs." at bounding box center [431, 150] width 473 height 345
click at [141, 176] on div "Basic controls" at bounding box center [107, 173] width 125 height 9
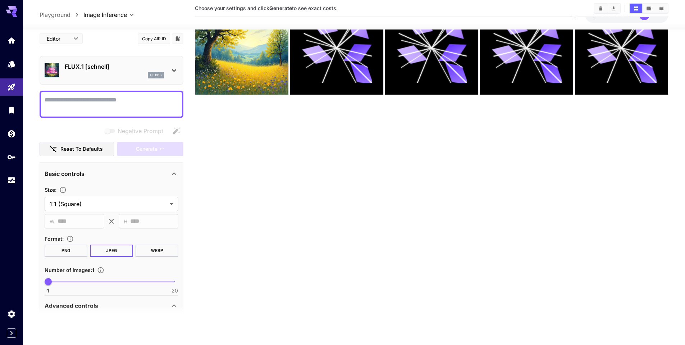
click at [155, 171] on div "Basic controls" at bounding box center [107, 173] width 125 height 9
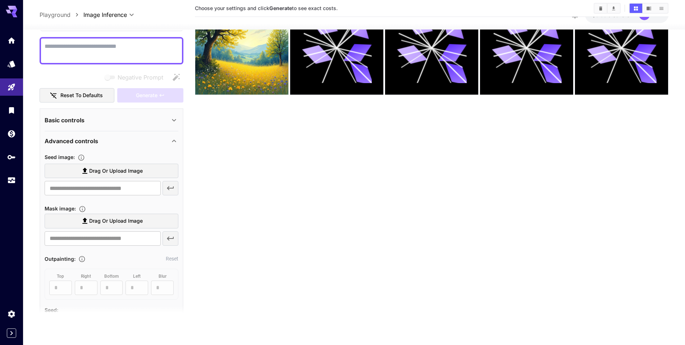
scroll to position [72, 0]
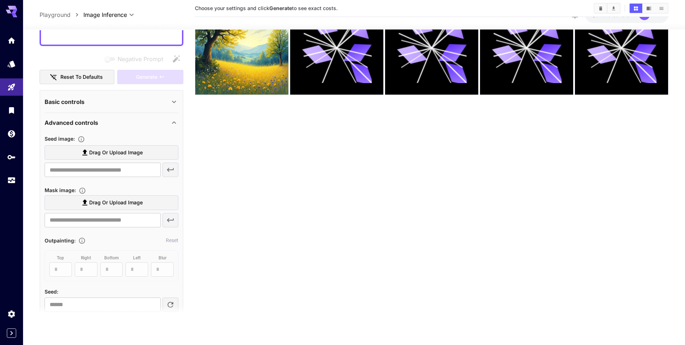
click at [166, 124] on div "Advanced controls" at bounding box center [107, 122] width 125 height 9
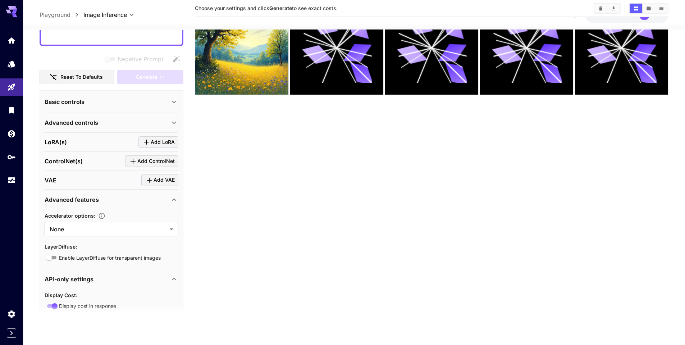
click at [200, 123] on section "Choose your settings and click Generate to see exact costs." at bounding box center [431, 150] width 473 height 345
click at [167, 124] on div "Advanced controls" at bounding box center [107, 122] width 125 height 9
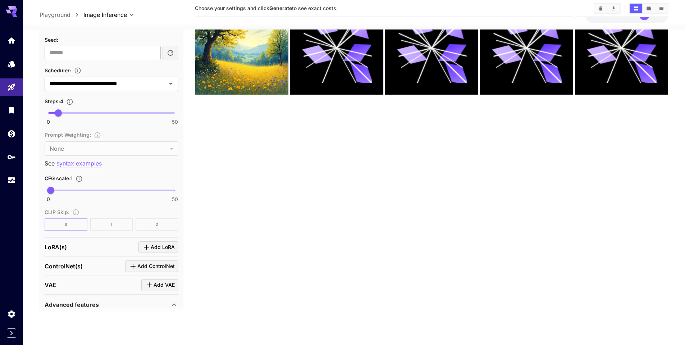
scroll to position [359, 0]
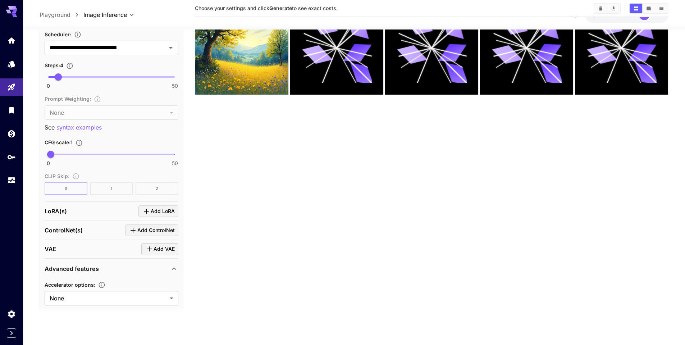
click at [146, 109] on div "Prompt Weighting : None **** ​" at bounding box center [112, 106] width 134 height 25
click at [99, 100] on div "Prompt Weighting : None **** ​" at bounding box center [112, 106] width 134 height 25
click at [224, 140] on section "Choose your settings and click Generate to see exact costs." at bounding box center [431, 150] width 473 height 345
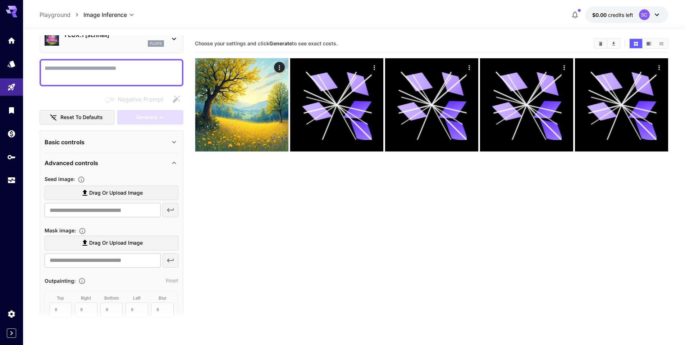
scroll to position [0, 0]
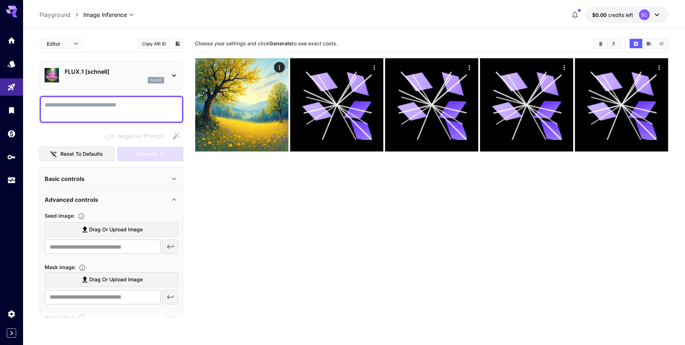
click at [173, 198] on icon at bounding box center [174, 199] width 9 height 9
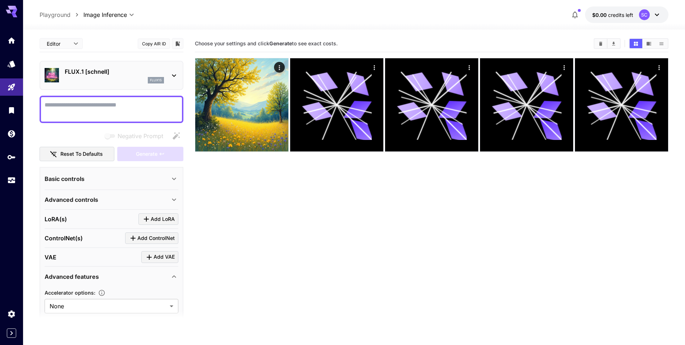
drag, startPoint x: 206, startPoint y: 169, endPoint x: 203, endPoint y: 164, distance: 6.8
drag, startPoint x: 203, startPoint y: 164, endPoint x: 199, endPoint y: 158, distance: 6.5
drag, startPoint x: 198, startPoint y: 158, endPoint x: 194, endPoint y: 156, distance: 4.3
drag, startPoint x: 194, startPoint y: 156, endPoint x: 190, endPoint y: 130, distance: 26.3
drag, startPoint x: 190, startPoint y: 128, endPoint x: 189, endPoint y: 123, distance: 5.0
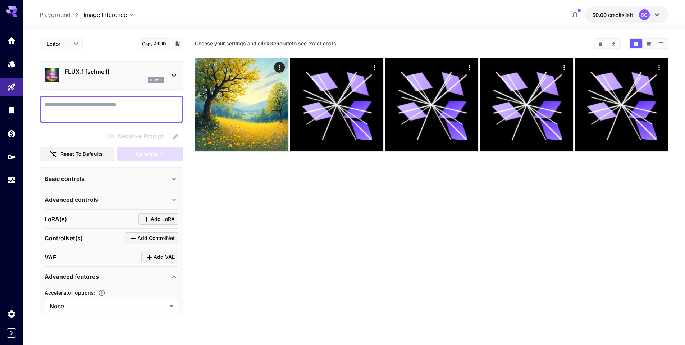
drag, startPoint x: 189, startPoint y: 123, endPoint x: 189, endPoint y: 119, distance: 4.0
drag, startPoint x: 189, startPoint y: 119, endPoint x: 189, endPoint y: 114, distance: 4.3
click at [189, 111] on main "**********" at bounding box center [354, 210] width 629 height 350
click at [139, 113] on textarea "Negative Prompt" at bounding box center [112, 109] width 134 height 17
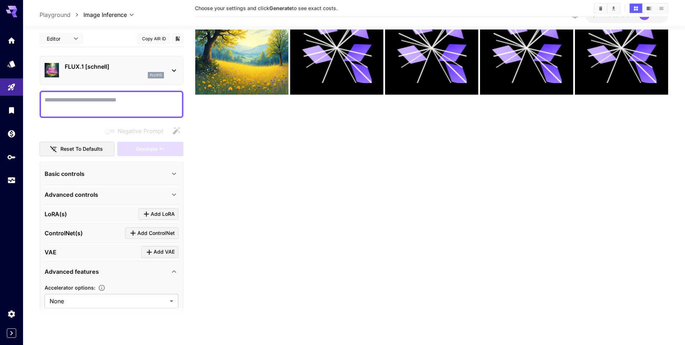
click at [196, 112] on section "Choose your settings and click Generate to see exact costs." at bounding box center [431, 150] width 473 height 345
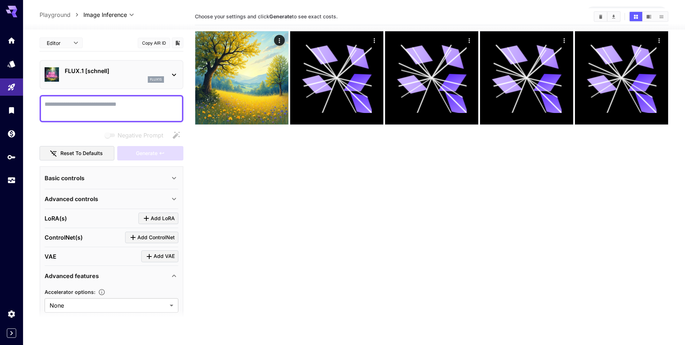
scroll to position [0, 0]
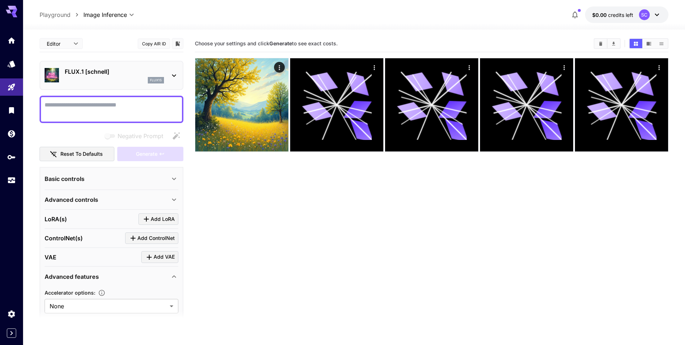
click at [111, 117] on textarea "Negative Prompt" at bounding box center [112, 109] width 134 height 17
click at [202, 166] on section "Choose your settings and click Generate to see exact costs." at bounding box center [431, 207] width 473 height 345
drag, startPoint x: 187, startPoint y: 134, endPoint x: 154, endPoint y: 136, distance: 32.4
click at [187, 134] on main "**********" at bounding box center [354, 210] width 629 height 350
click at [133, 136] on span "Negative Prompt" at bounding box center [141, 136] width 46 height 9
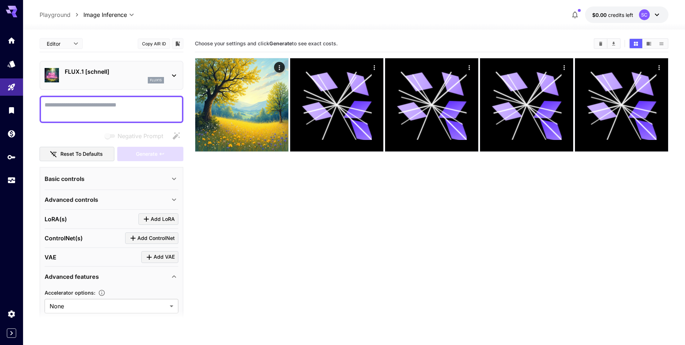
click at [188, 114] on main "**********" at bounding box center [354, 210] width 629 height 350
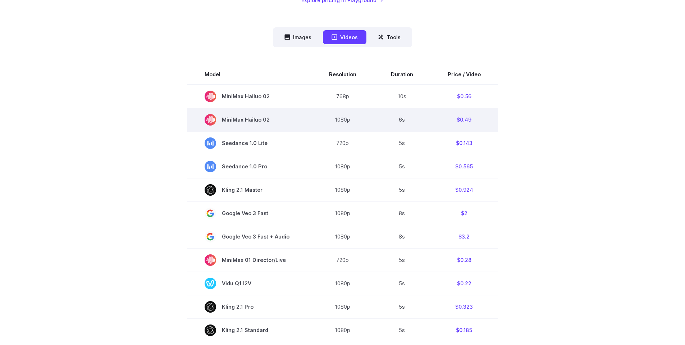
scroll to position [180, 0]
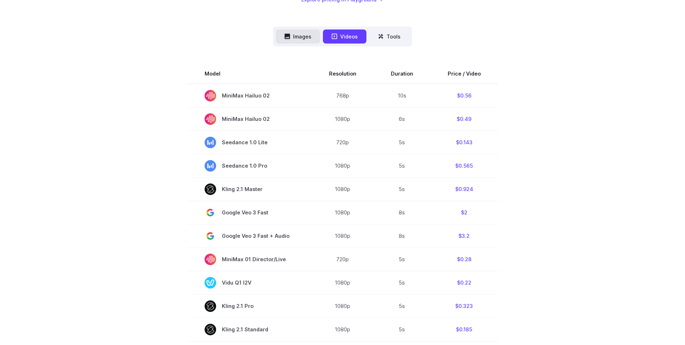
click at [319, 35] on button "Images" at bounding box center [298, 36] width 44 height 14
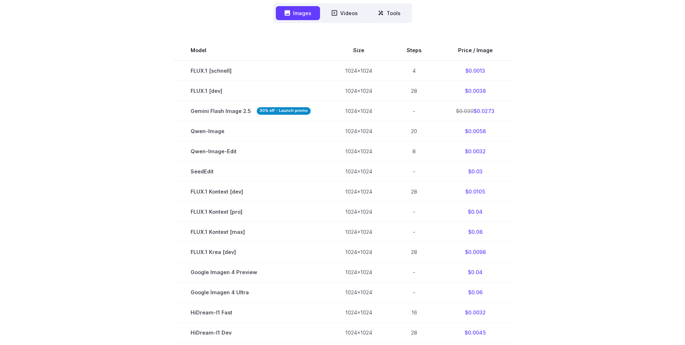
scroll to position [216, 0]
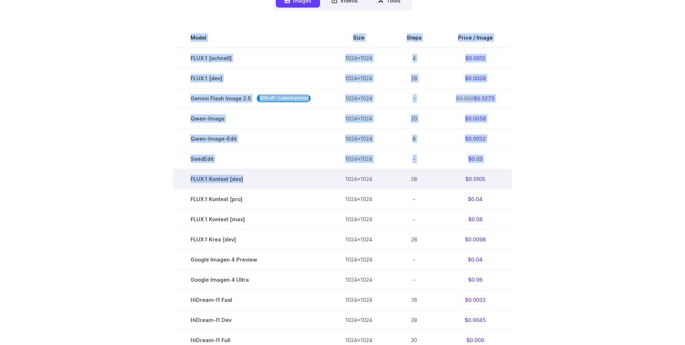
drag, startPoint x: 138, startPoint y: 115, endPoint x: 249, endPoint y: 180, distance: 128.4
click at [249, 180] on section "Model Size Steps Price / Image FLUX.1 [[PERSON_NAME]] 1024x1024 4 $0.0013 FLUX.…" at bounding box center [342, 229] width 500 height 403
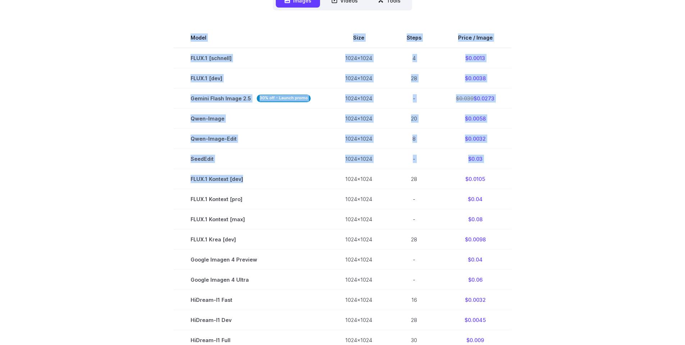
click at [122, 168] on section "Model Size Steps Price / Image FLUX.1 [[PERSON_NAME]] 1024x1024 4 $0.0013 FLUX.…" at bounding box center [342, 229] width 500 height 403
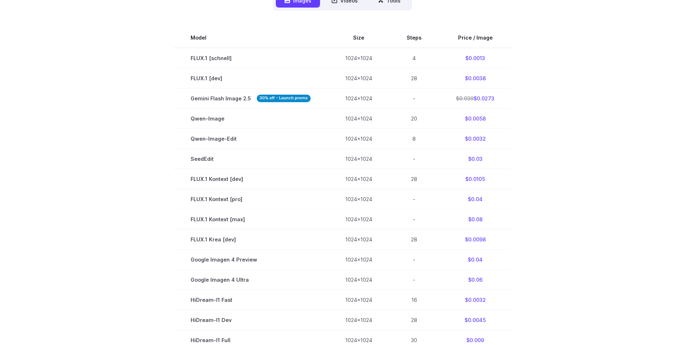
drag, startPoint x: 161, startPoint y: 59, endPoint x: 565, endPoint y: 64, distance: 403.7
click at [559, 64] on section "Model Size Steps Price / Image FLUX.1 [[PERSON_NAME]] 1024x1024 4 $0.0013 FLUX.…" at bounding box center [342, 229] width 500 height 403
click at [565, 64] on section "Model Size Steps Price / Image FLUX.1 [[PERSON_NAME]] 1024x1024 4 $0.0013 FLUX.…" at bounding box center [342, 229] width 500 height 403
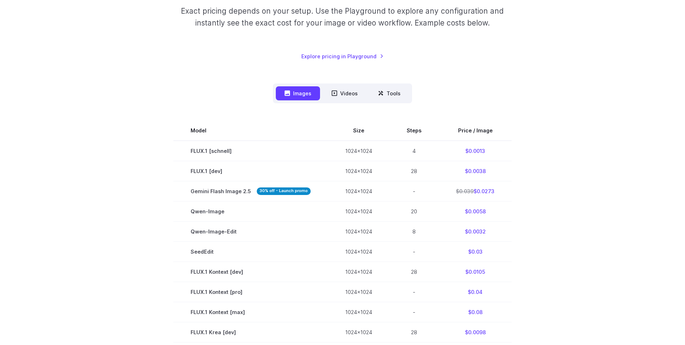
scroll to position [108, 0]
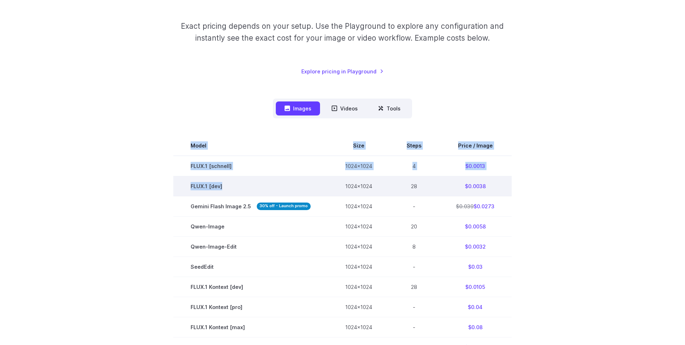
drag, startPoint x: 160, startPoint y: 167, endPoint x: 249, endPoint y: 188, distance: 91.6
click at [249, 188] on section "Model Size Steps Price / Image FLUX.1 [[PERSON_NAME]] 1024x1024 4 $0.0013 FLUX.…" at bounding box center [342, 337] width 500 height 403
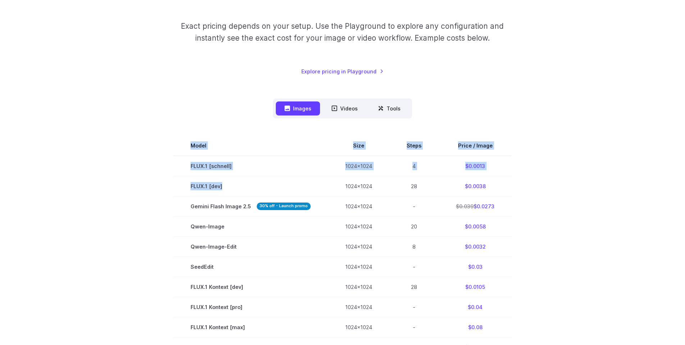
click at [138, 180] on section "Model Size Steps Price / Image FLUX.1 [[PERSON_NAME]] 1024x1024 4 $0.0013 FLUX.…" at bounding box center [342, 337] width 500 height 403
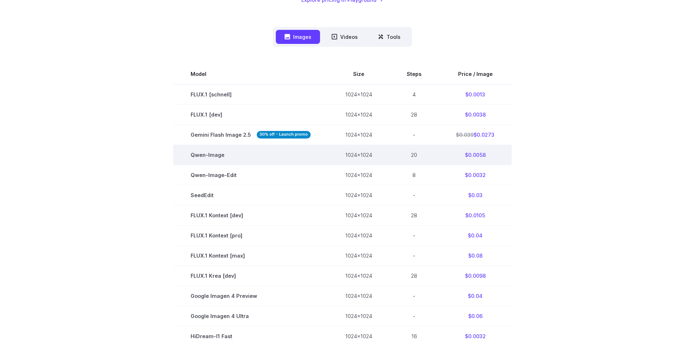
scroll to position [180, 0]
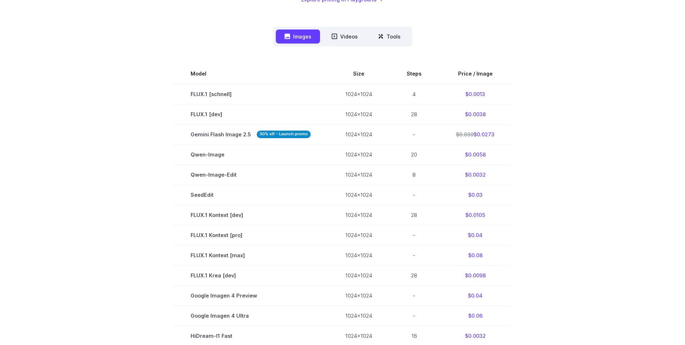
drag, startPoint x: 91, startPoint y: 103, endPoint x: 75, endPoint y: 101, distance: 15.6
drag, startPoint x: 73, startPoint y: 101, endPoint x: 45, endPoint y: 100, distance: 27.3
drag, startPoint x: 45, startPoint y: 100, endPoint x: 45, endPoint y: 94, distance: 5.8
drag, startPoint x: 45, startPoint y: 94, endPoint x: 45, endPoint y: 90, distance: 4.4
click at [42, 92] on div "Pricing based on what you use Exact pricing depends on your setup. Use the Play…" at bounding box center [342, 197] width 685 height 673
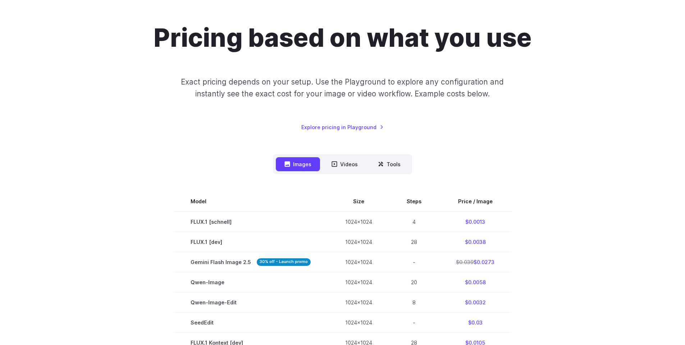
scroll to position [0, 0]
